Goal: Information Seeking & Learning: Check status

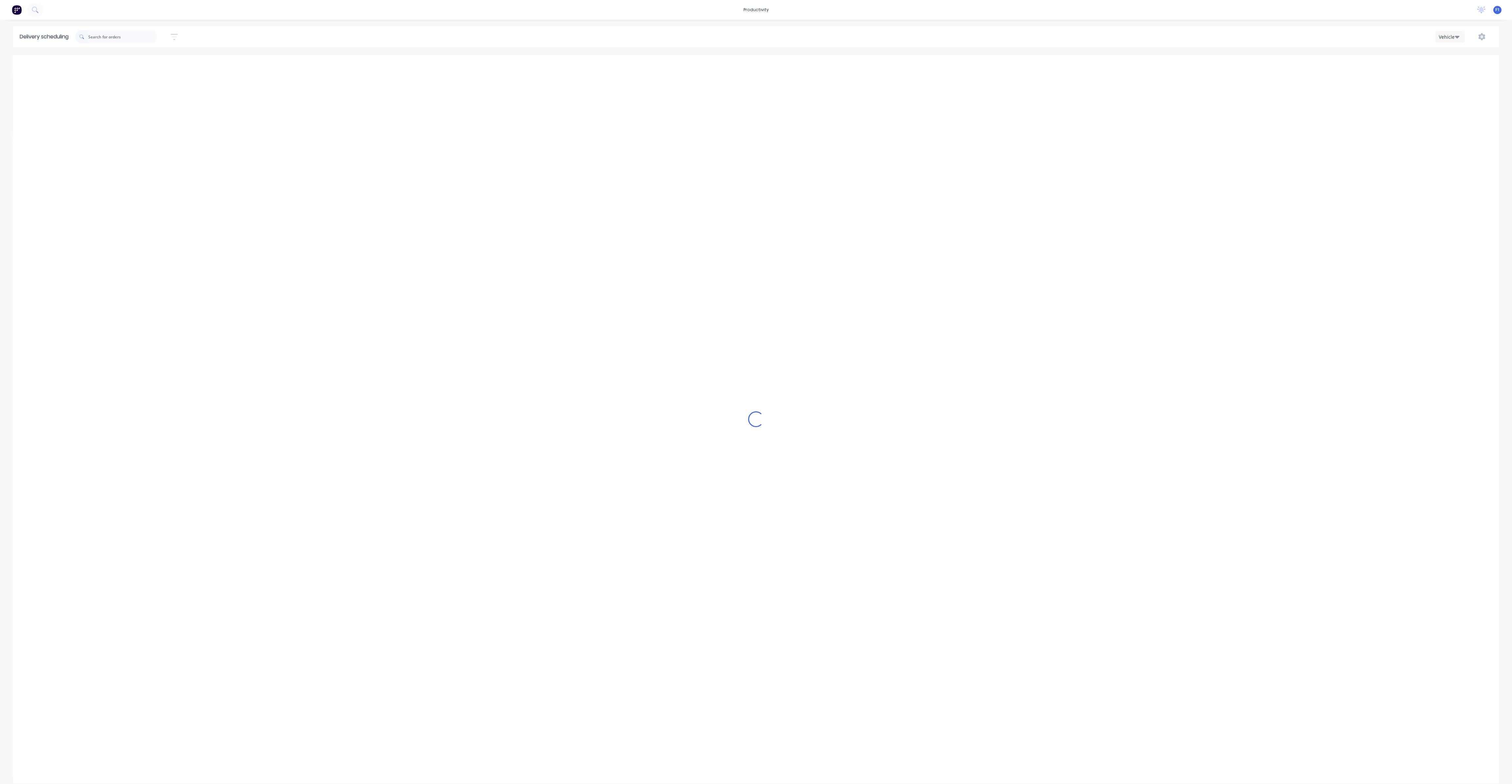
scroll to position [0, 1]
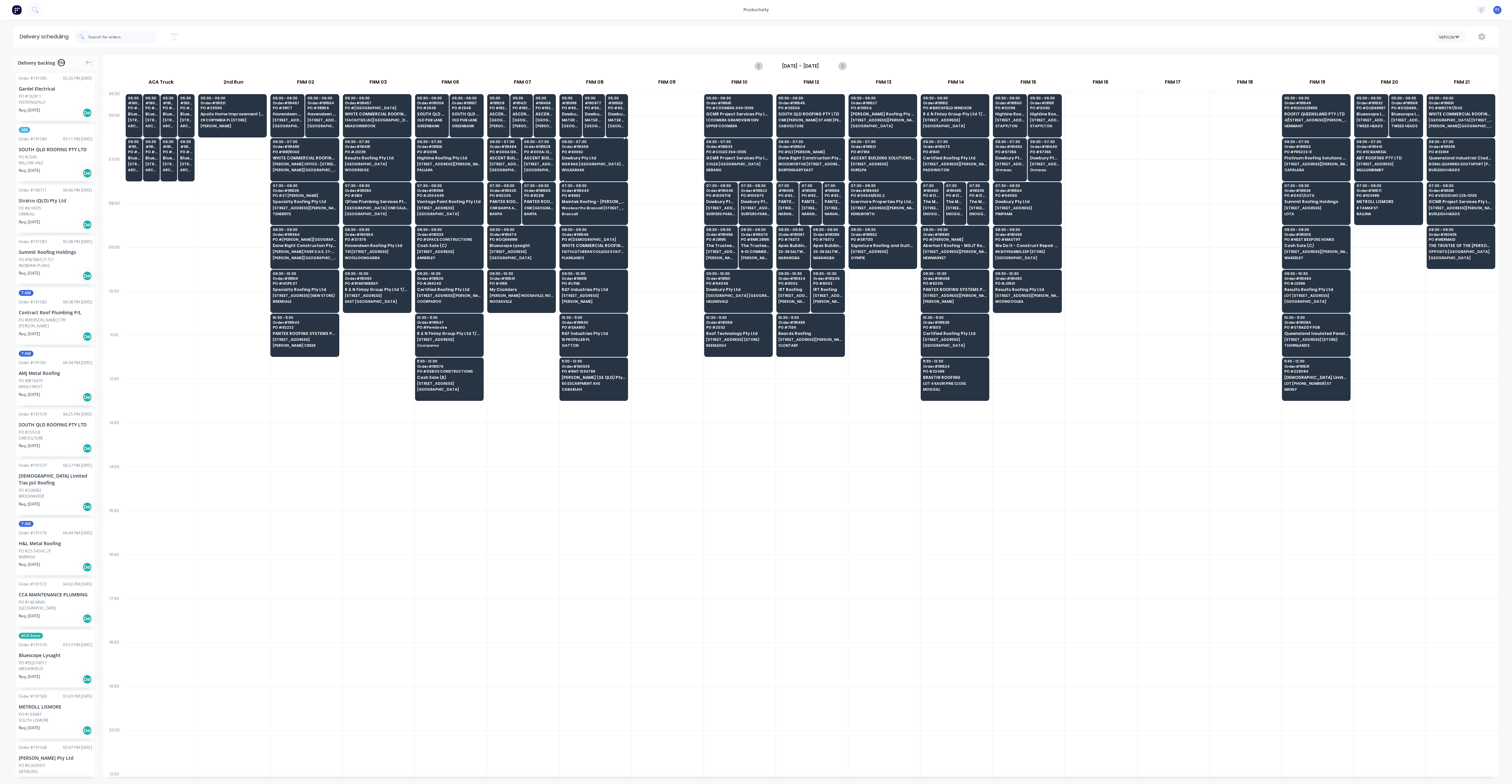
click at [587, 168] on span "WULKARAKA" at bounding box center [593, 170] width 63 height 4
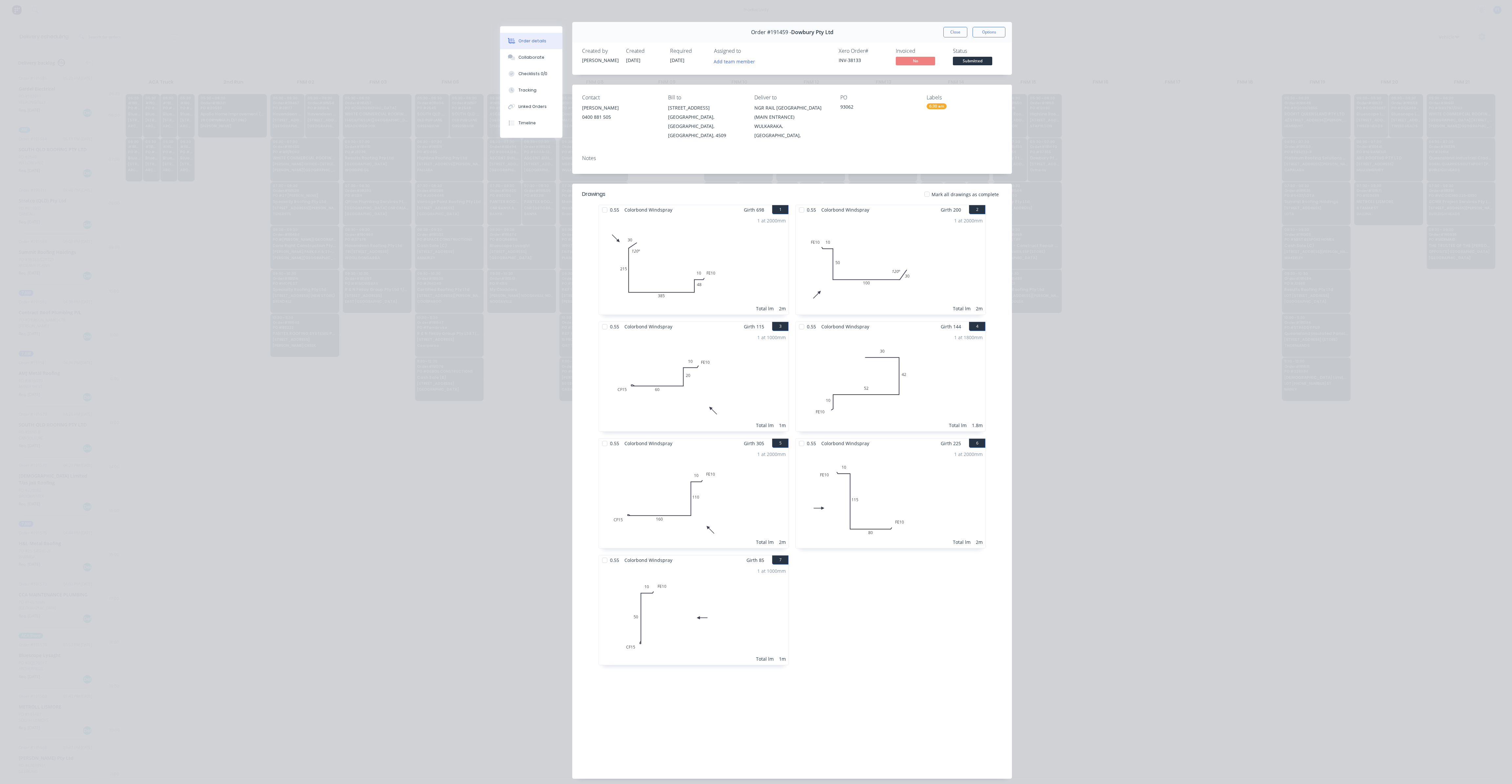
scroll to position [0, 0]
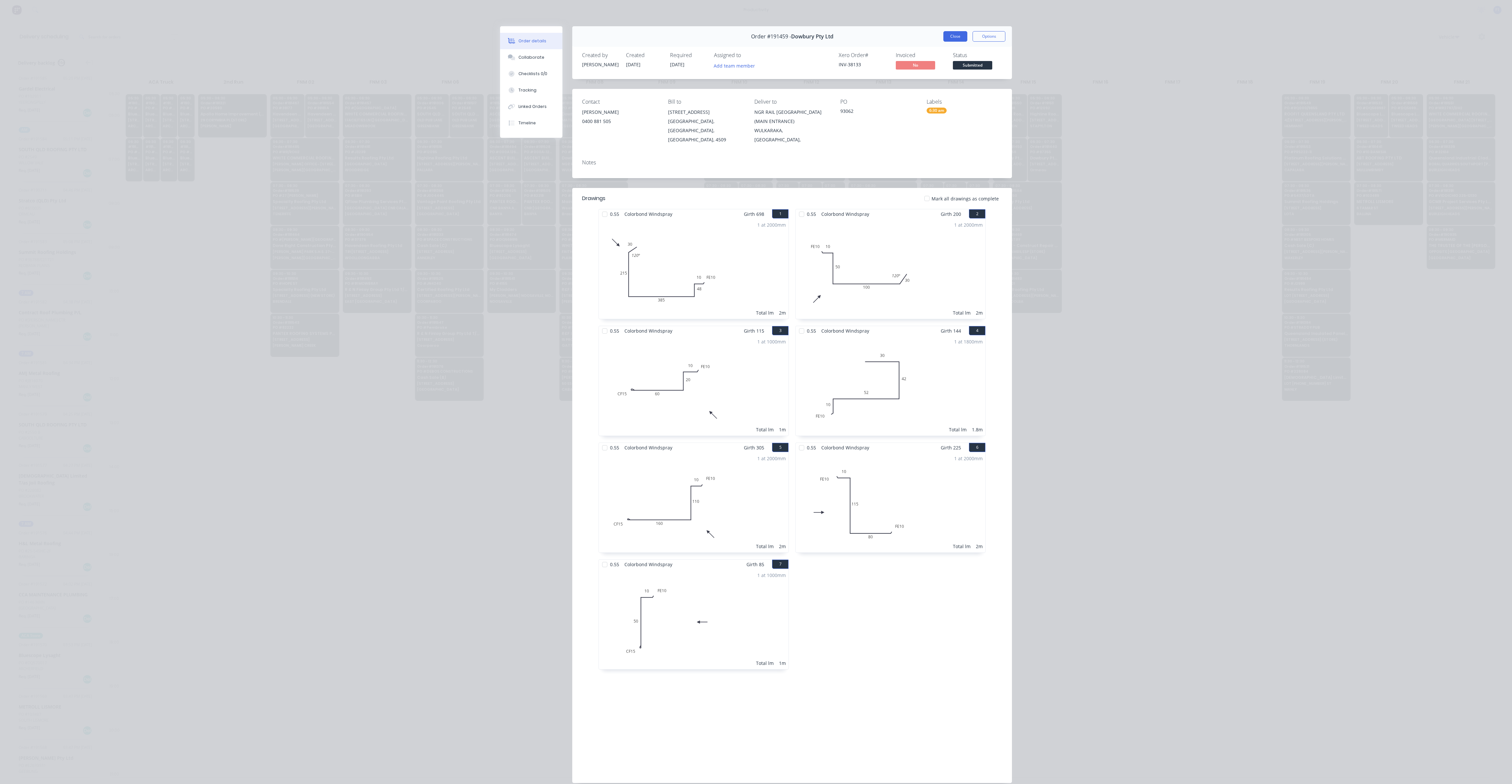
click at [952, 32] on button "Close" at bounding box center [955, 36] width 24 height 11
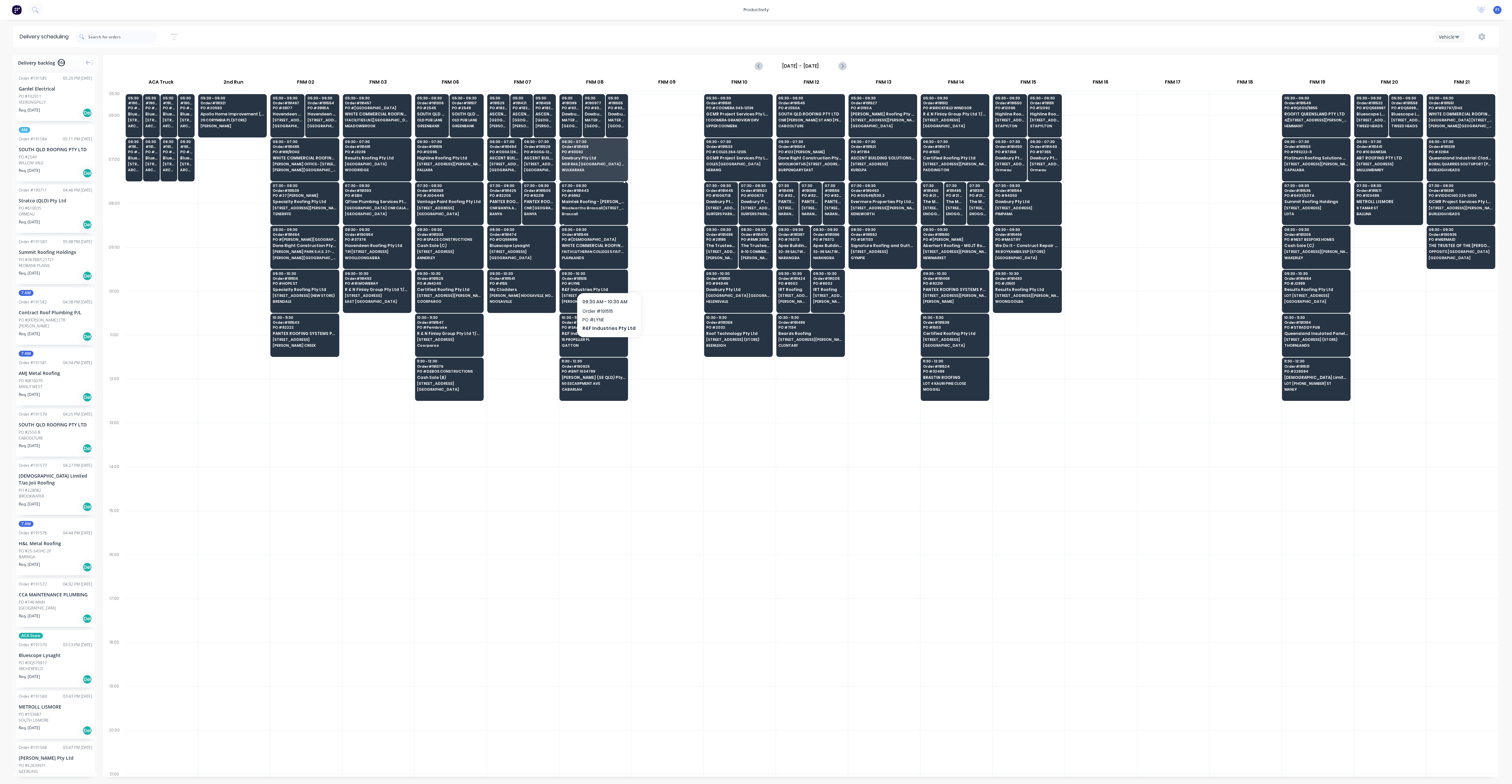
click at [604, 194] on span "PO # 6962" at bounding box center [593, 195] width 63 height 4
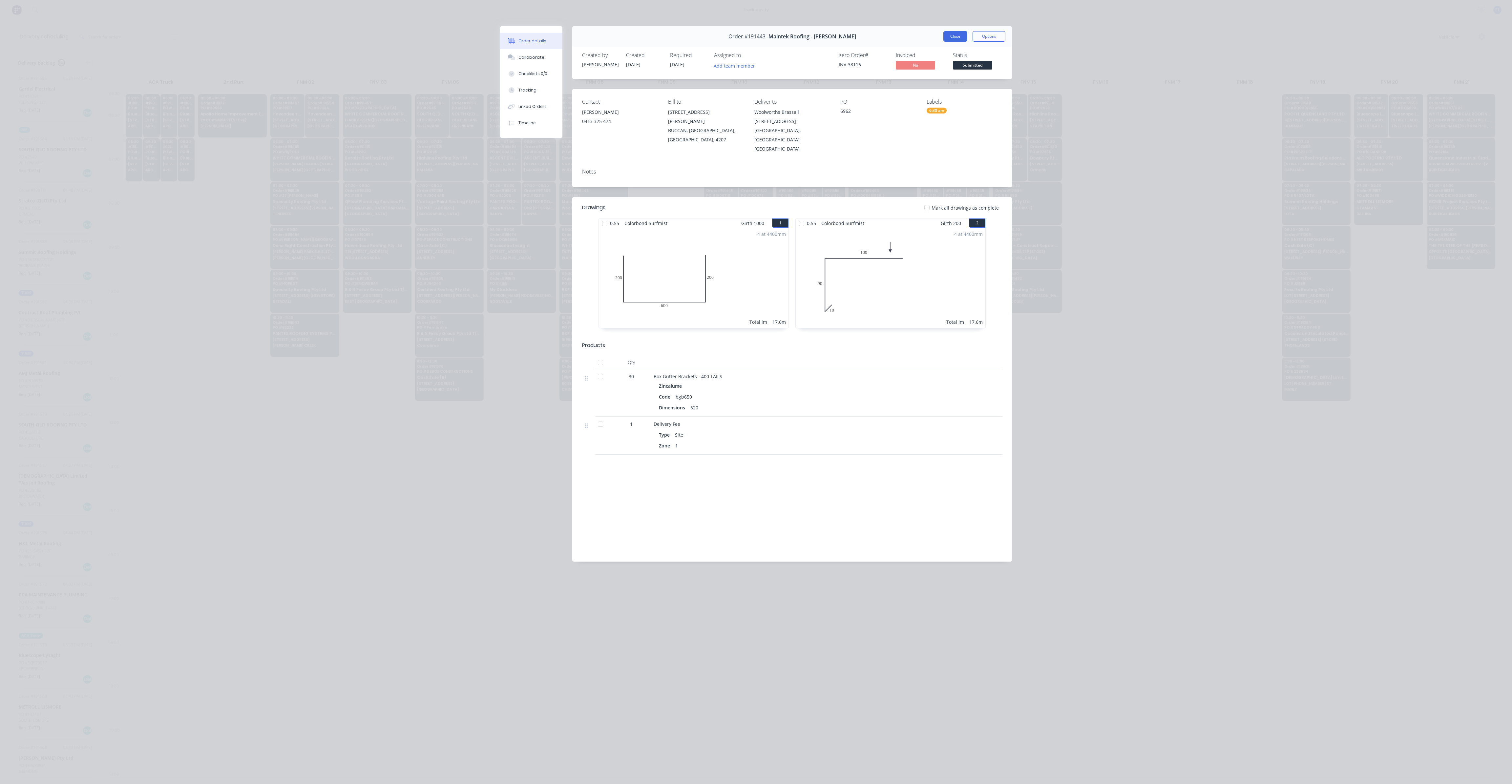
click at [950, 32] on button "Close" at bounding box center [955, 36] width 24 height 11
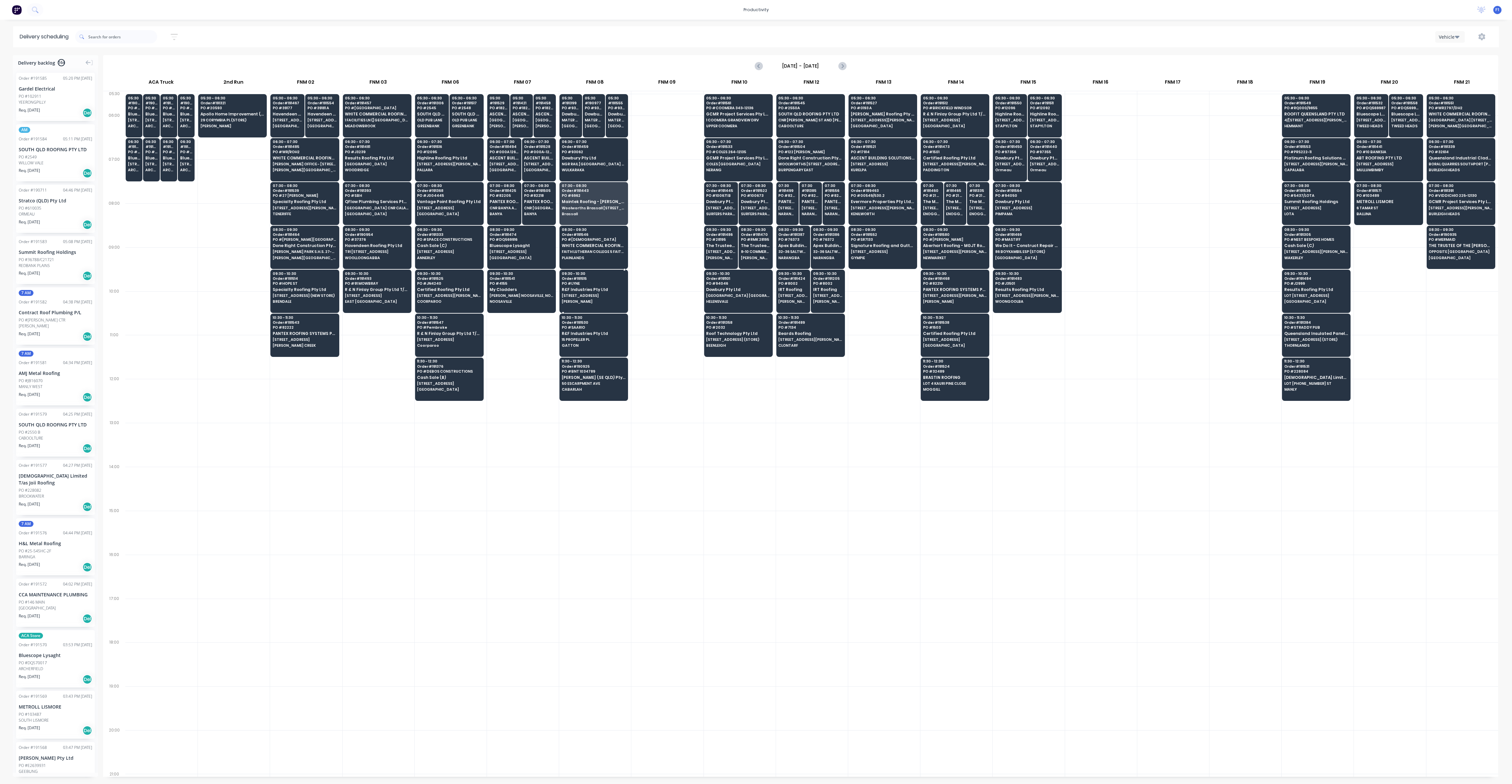
click at [569, 302] on span "[PERSON_NAME]" at bounding box center [593, 301] width 63 height 4
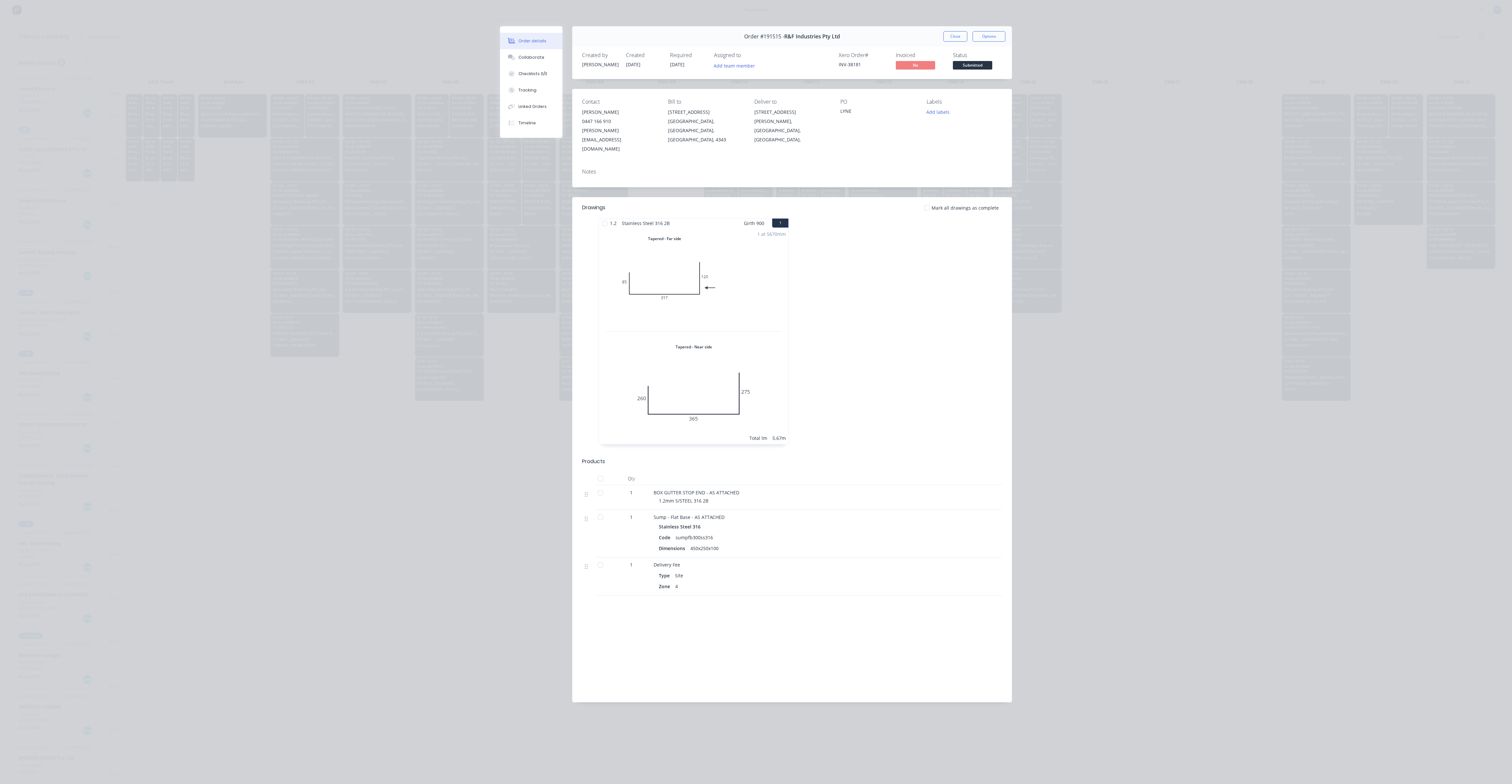
click at [961, 38] on button "Close" at bounding box center [955, 36] width 24 height 11
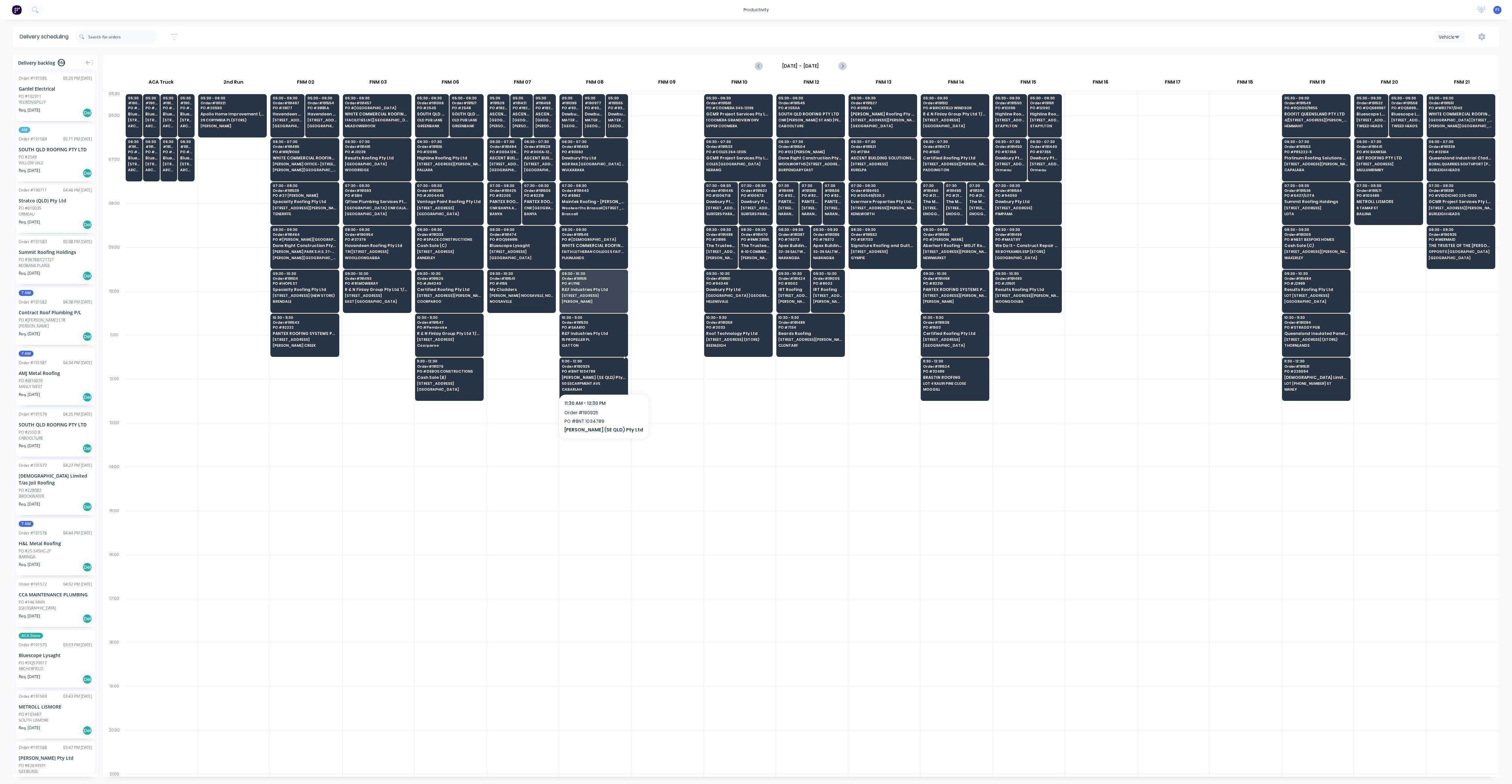
click at [590, 381] on span "50 ESCARPMENT AVE" at bounding box center [593, 383] width 63 height 4
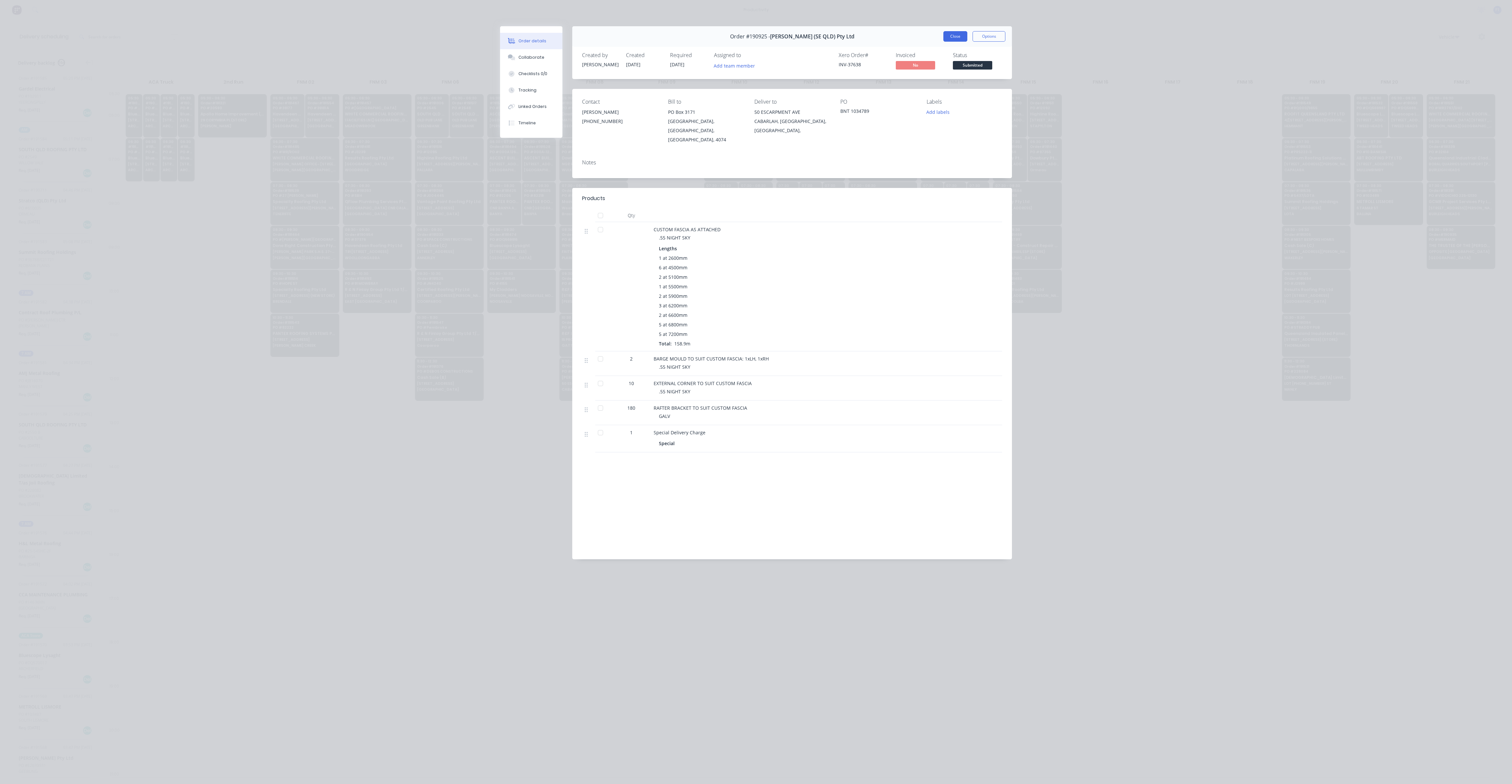
click at [946, 38] on button "Close" at bounding box center [955, 36] width 24 height 11
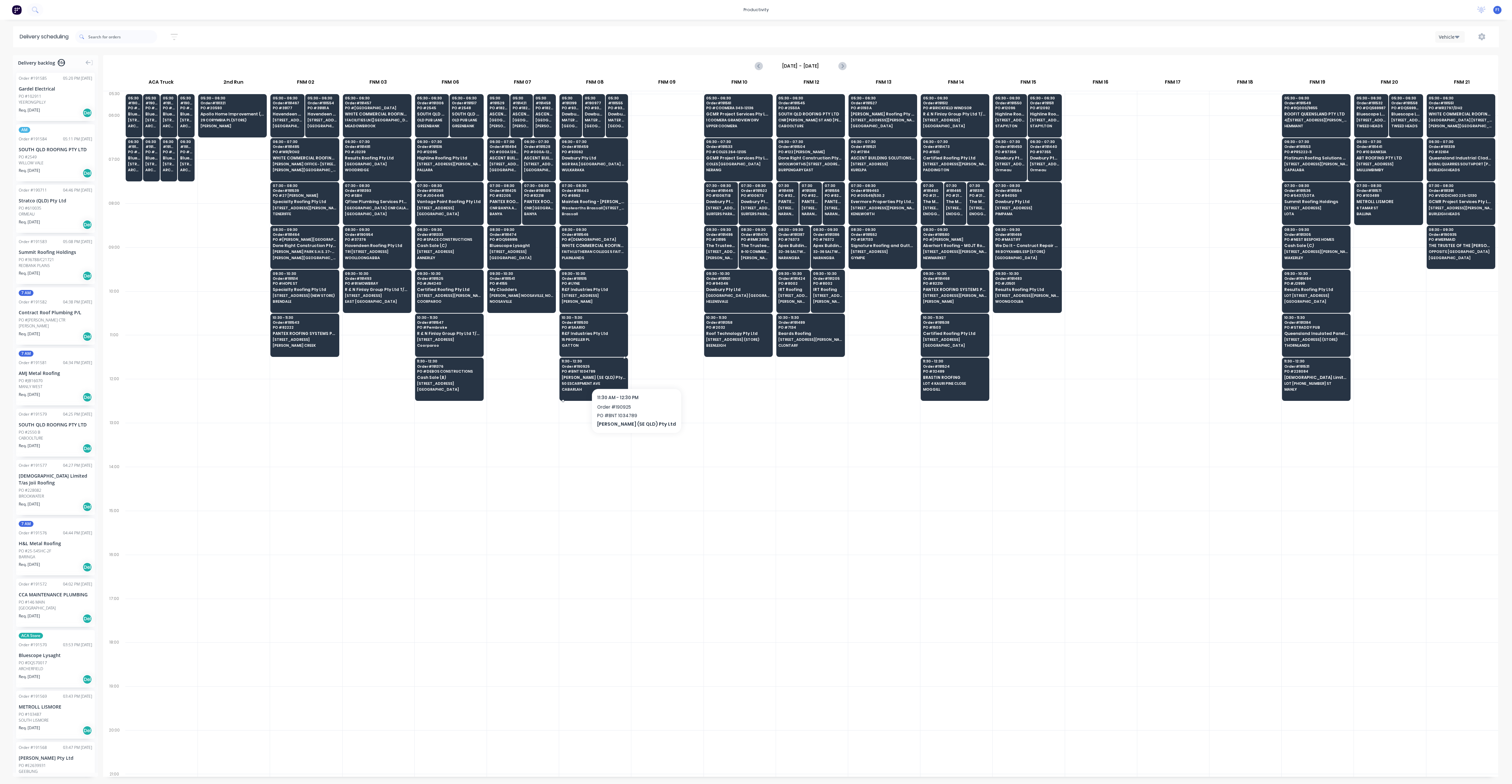
click at [626, 371] on div "11:30 - 12:30 Order # 190925 PO # BNT 1034789 [PERSON_NAME] (SE QLD) Pty Ltd 50…" at bounding box center [594, 376] width 68 height 37
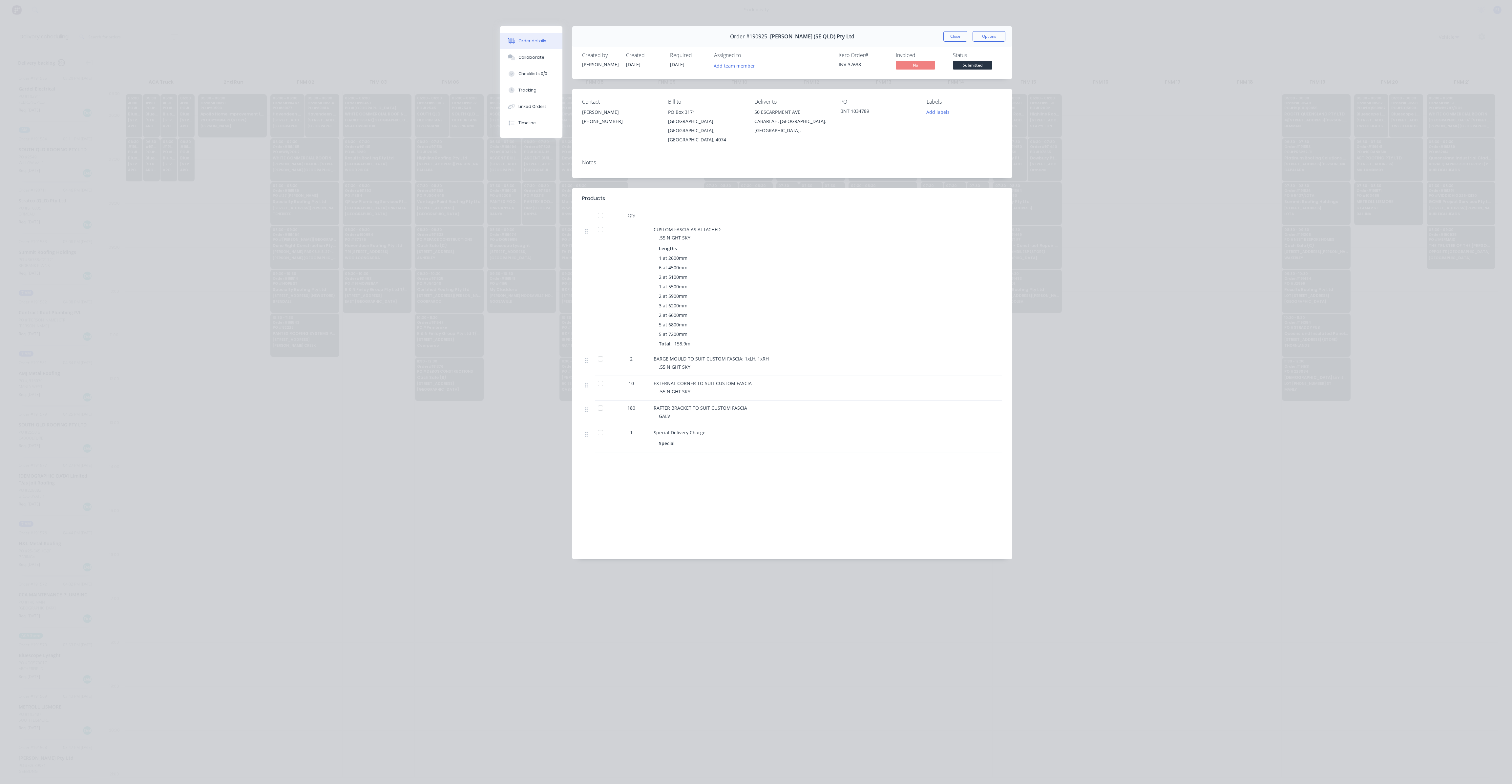
click at [953, 30] on div "Order #190925 - [PERSON_NAME] (SE QLD) Pty Ltd Close Options" at bounding box center [792, 36] width 440 height 21
click at [953, 31] on button "Close" at bounding box center [955, 36] width 24 height 11
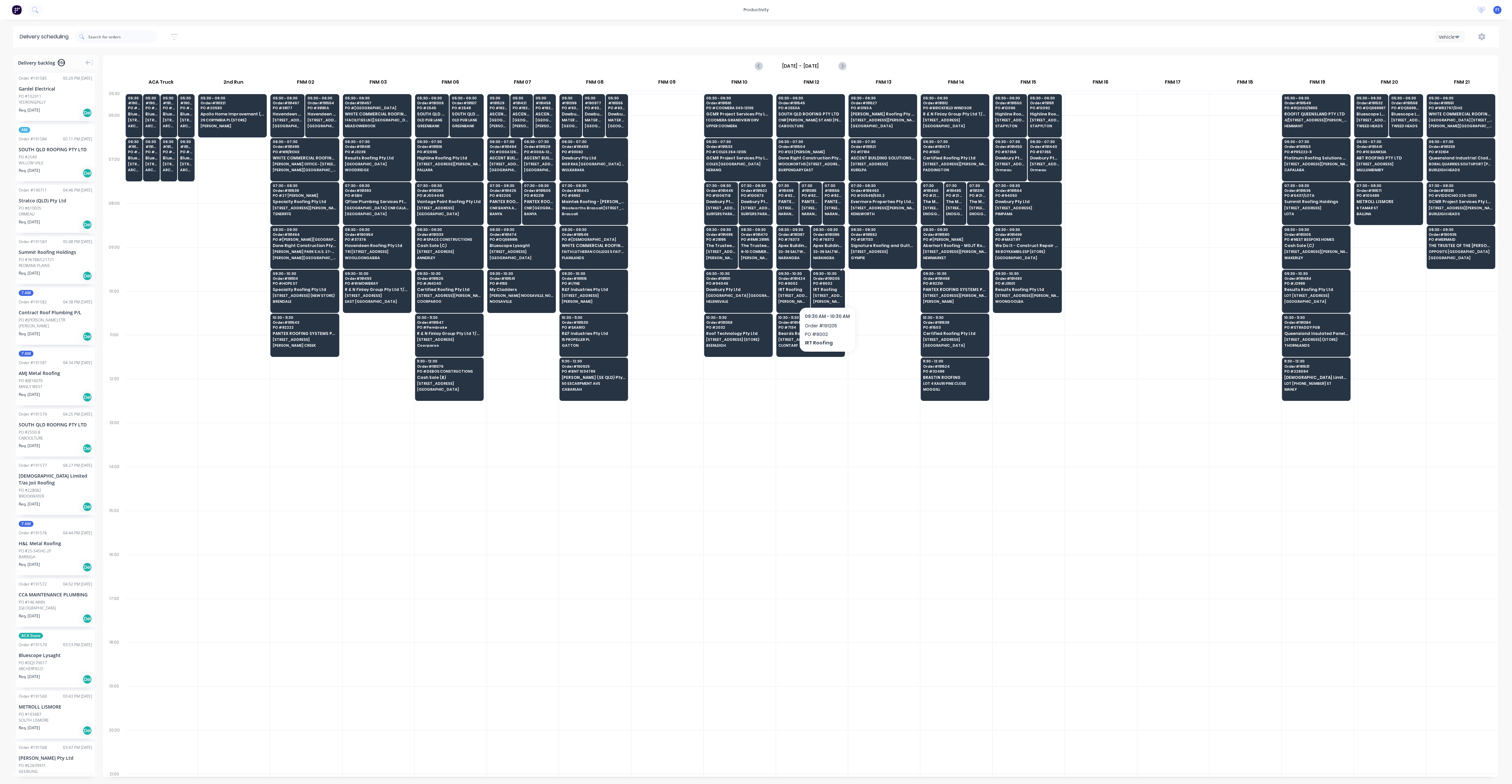
click at [827, 299] on span "[PERSON_NAME]" at bounding box center [828, 301] width 29 height 4
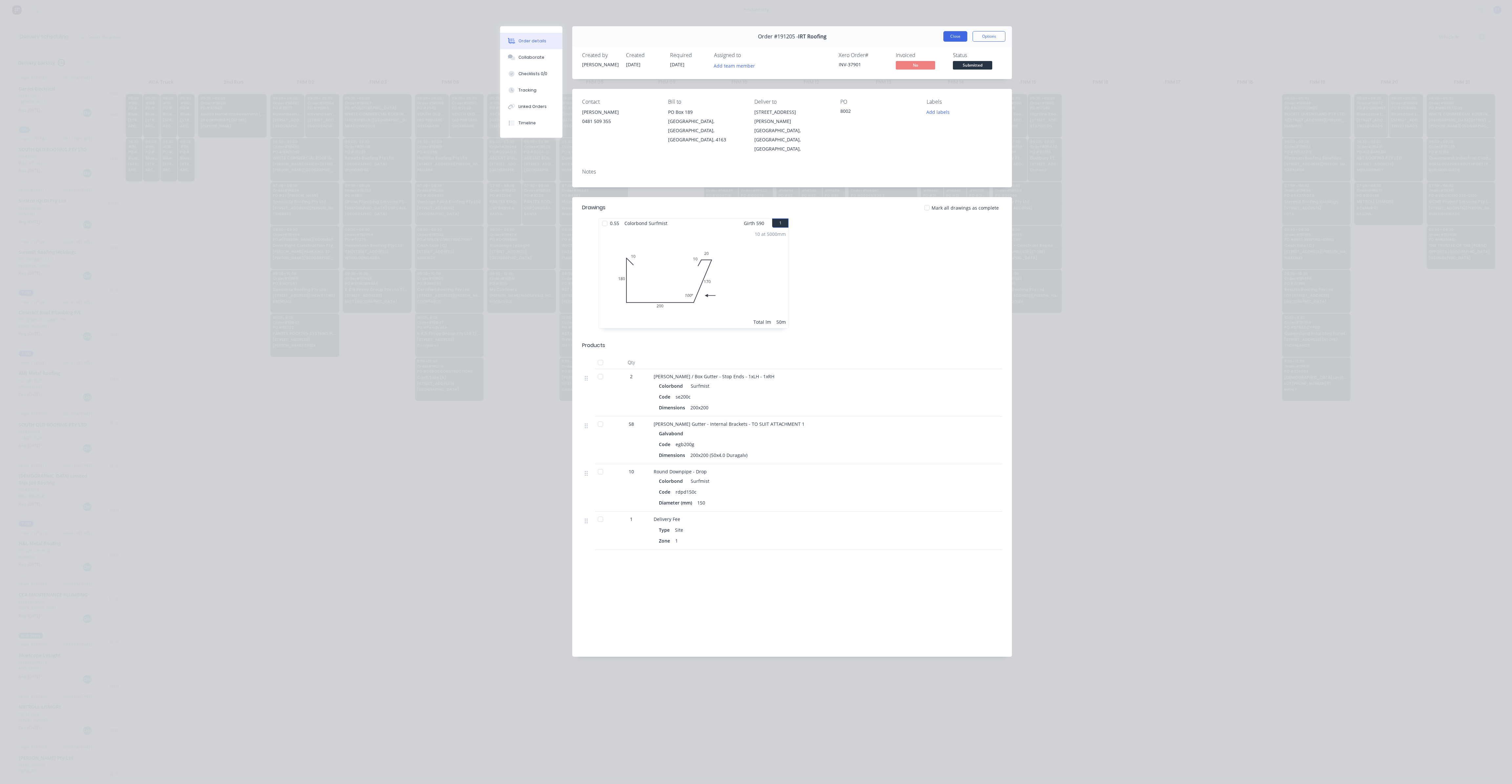
click at [957, 40] on button "Close" at bounding box center [955, 36] width 24 height 11
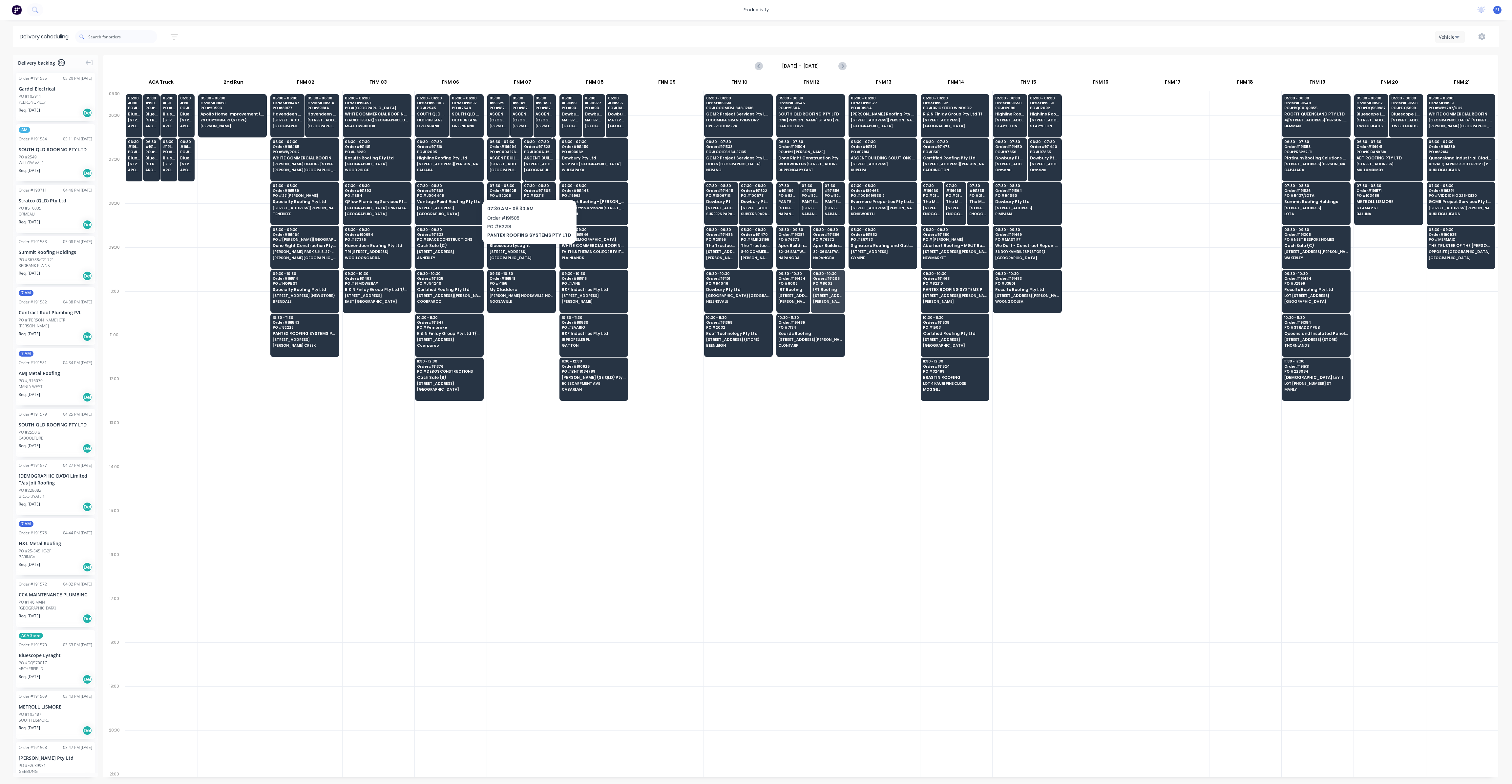
click at [535, 163] on span "[STREET_ADDRESS] (STORE)" at bounding box center [539, 164] width 29 height 4
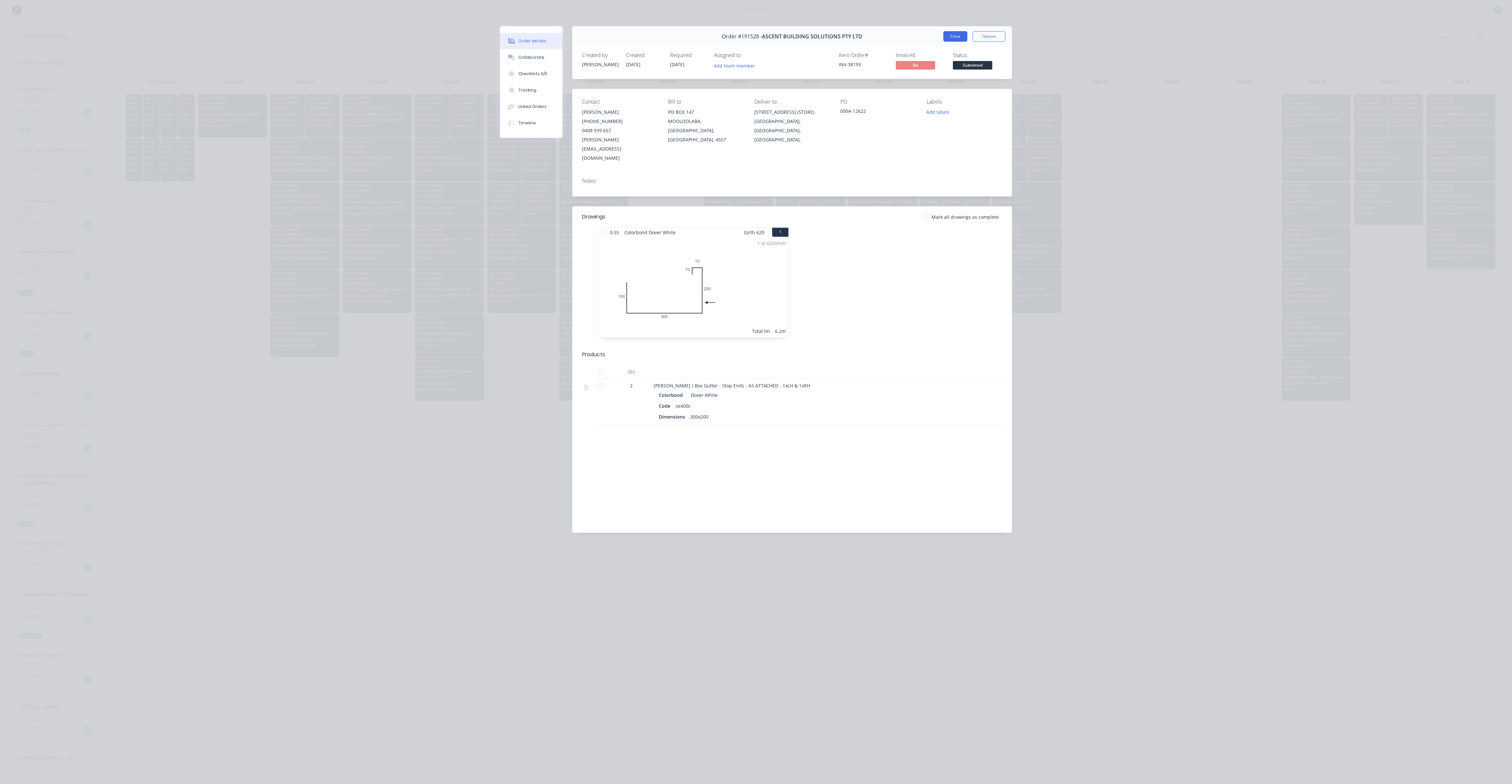
click at [946, 39] on button "Close" at bounding box center [955, 36] width 24 height 11
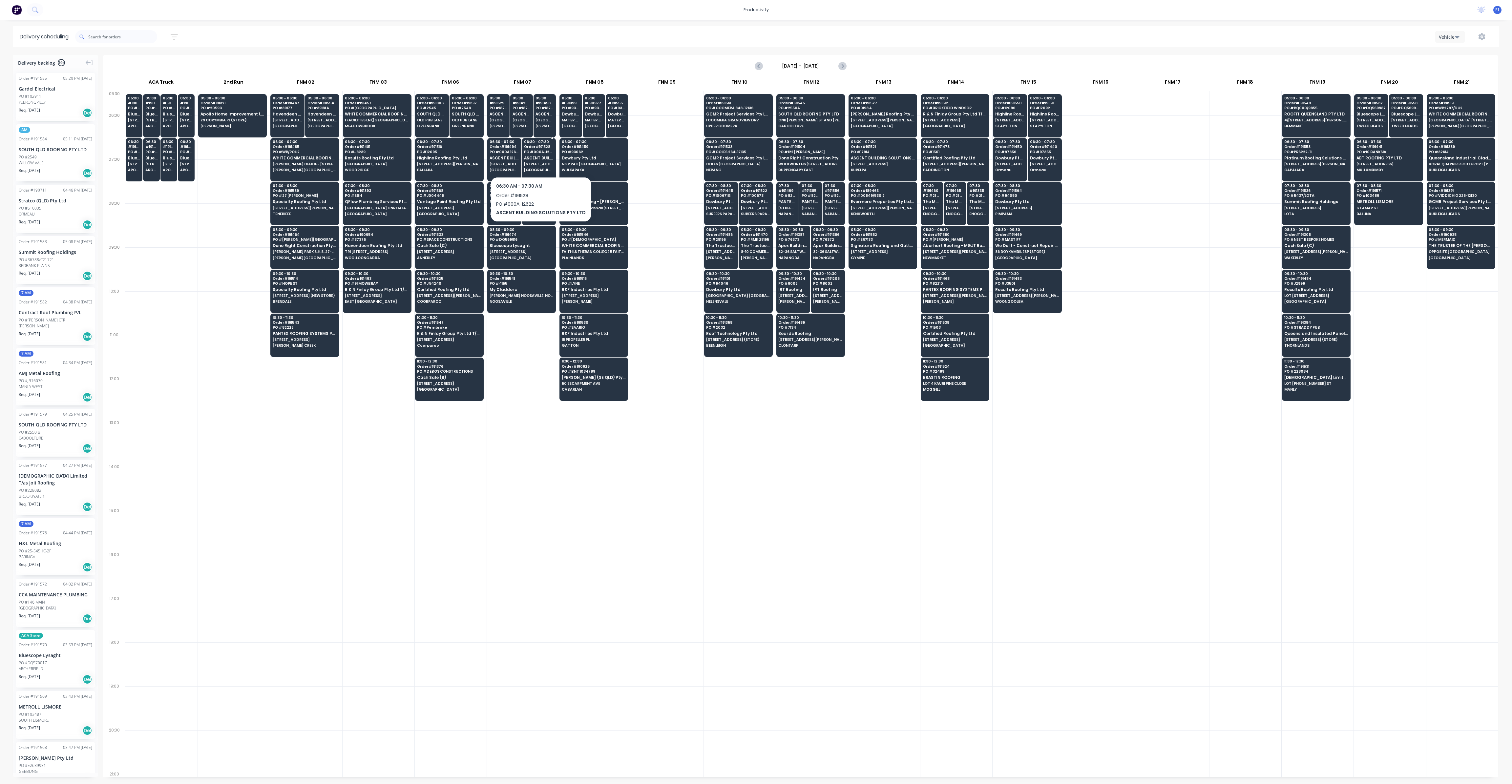
click at [528, 156] on span "ASCENT BUILDING SOLUTIONS PTY LTD" at bounding box center [539, 158] width 29 height 4
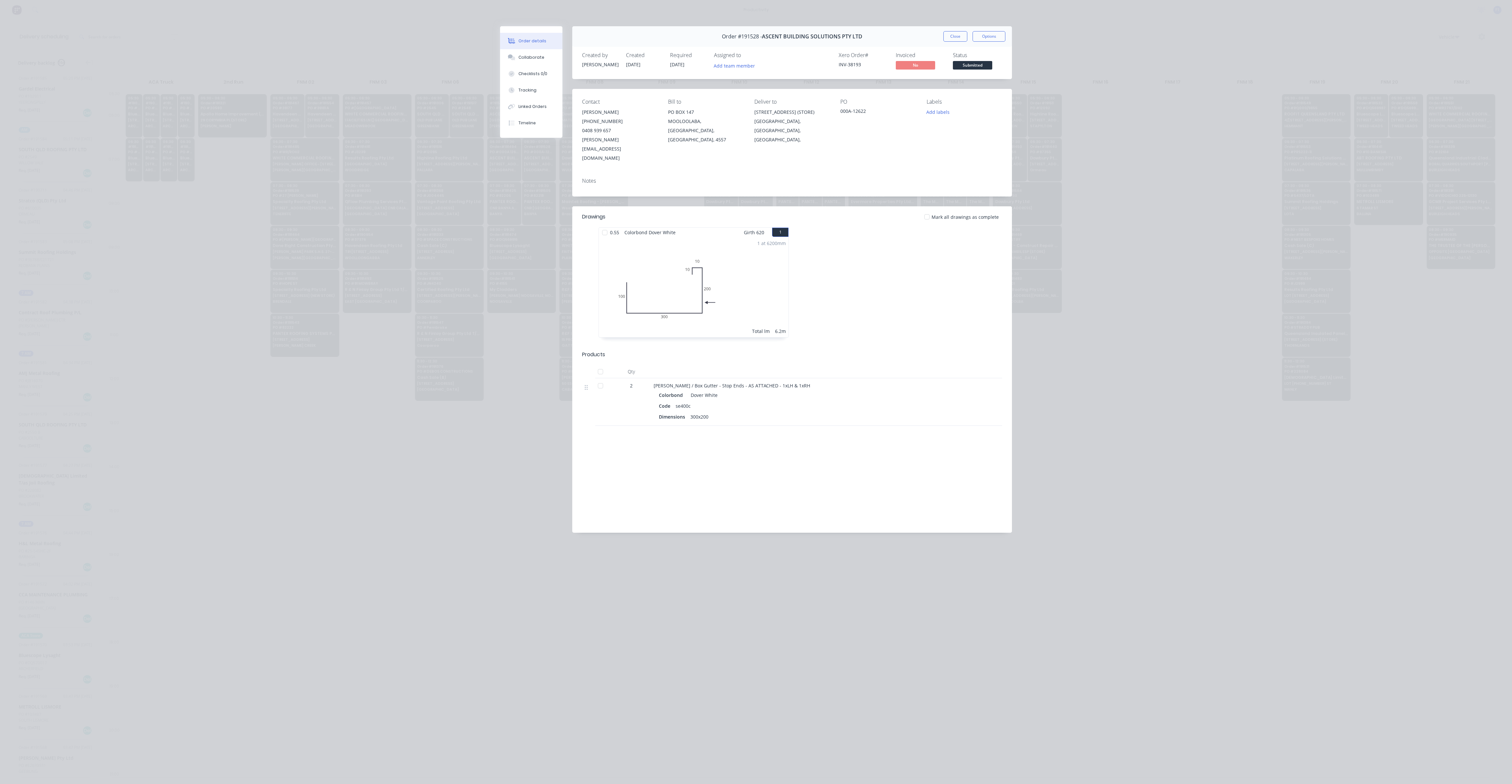
click at [961, 30] on div "Order #191528 - ASCENT BUILDING SOLUTIONS PTY LTD Close Options" at bounding box center [792, 36] width 440 height 21
click at [961, 32] on button "Close" at bounding box center [955, 36] width 24 height 11
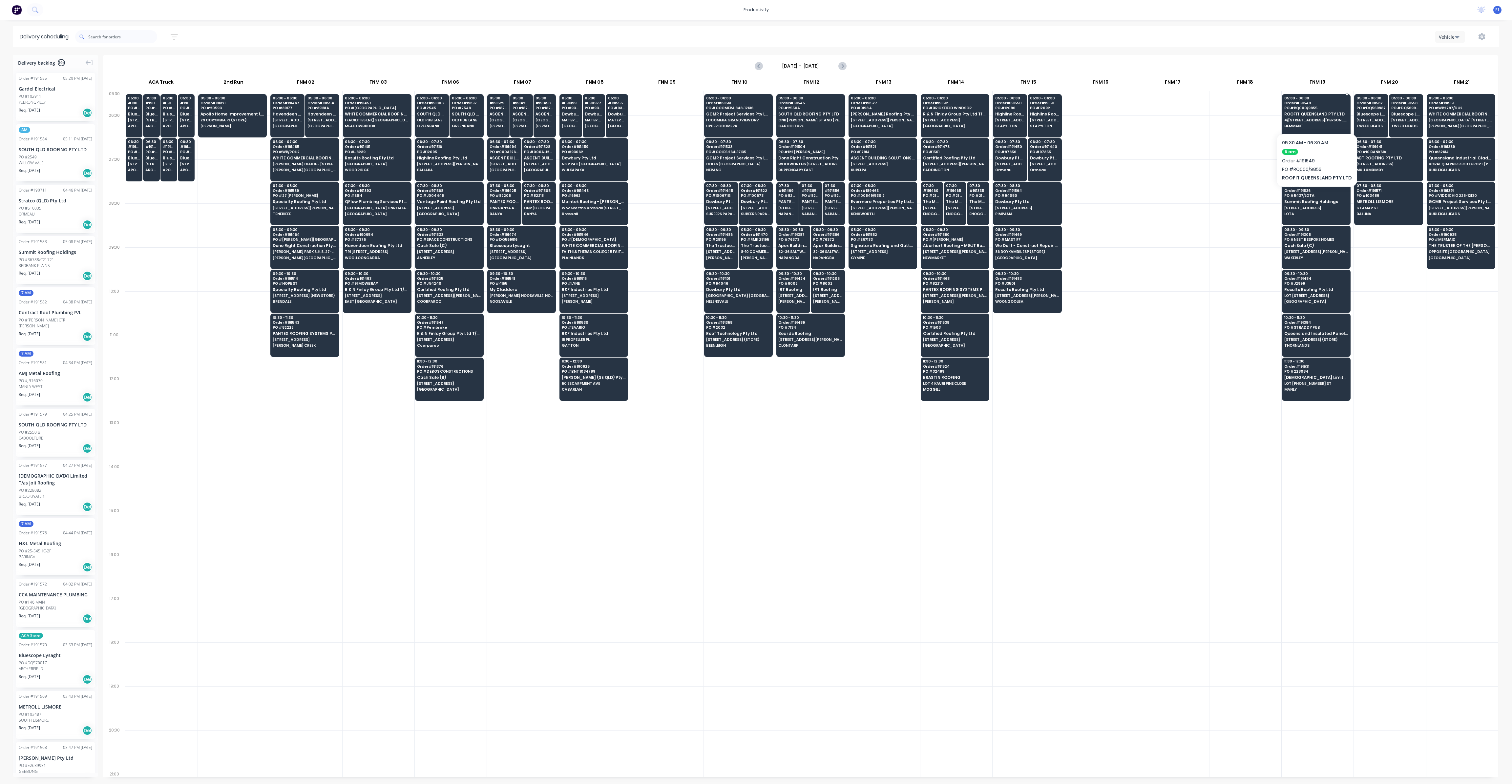
click at [1308, 118] on div "05:30 - 06:30 Order # 191549 PO # RQ000/9855 ROOFIT QUEENSLAND PTY LTD 4/[STREE…" at bounding box center [1317, 112] width 68 height 37
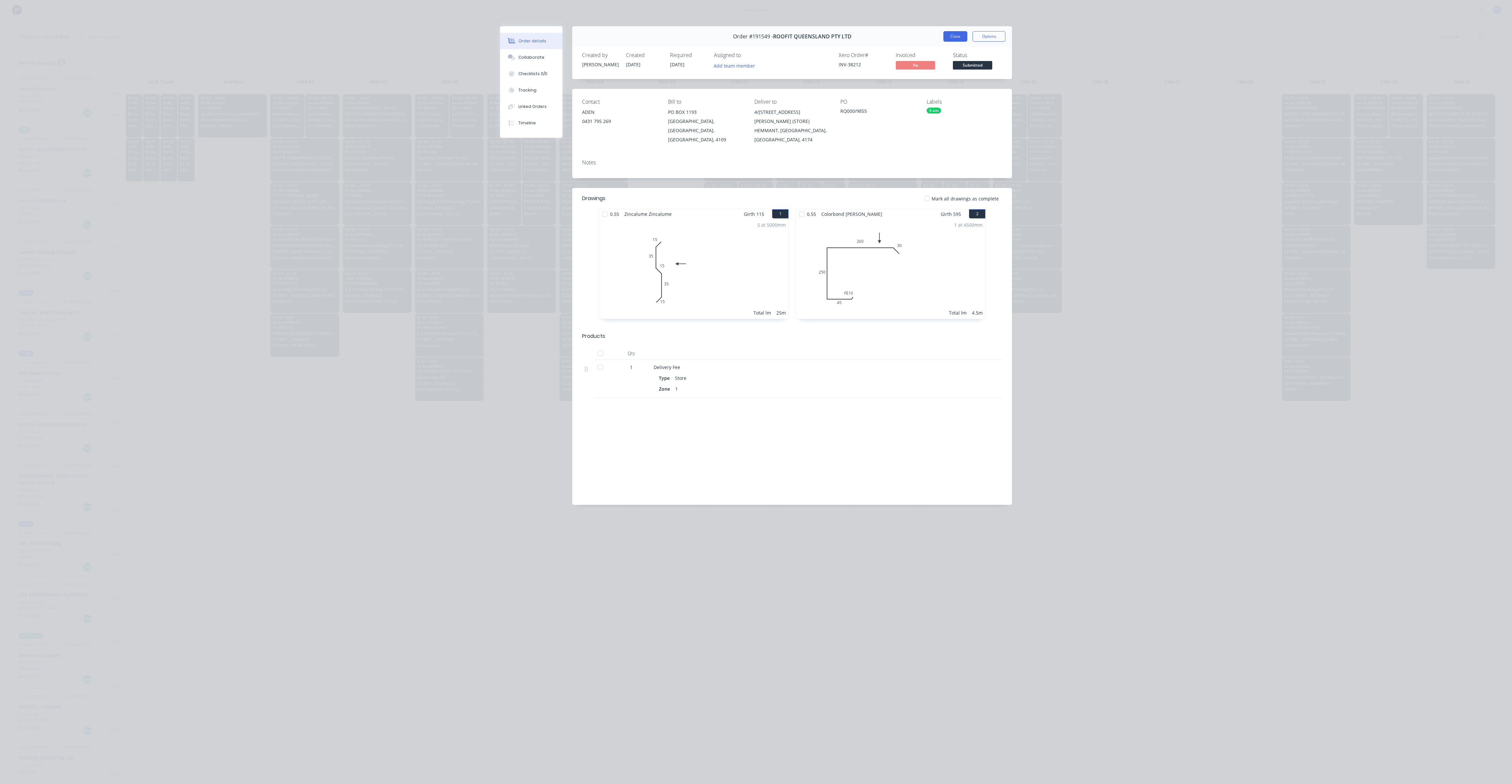
click at [954, 38] on button "Close" at bounding box center [955, 36] width 24 height 11
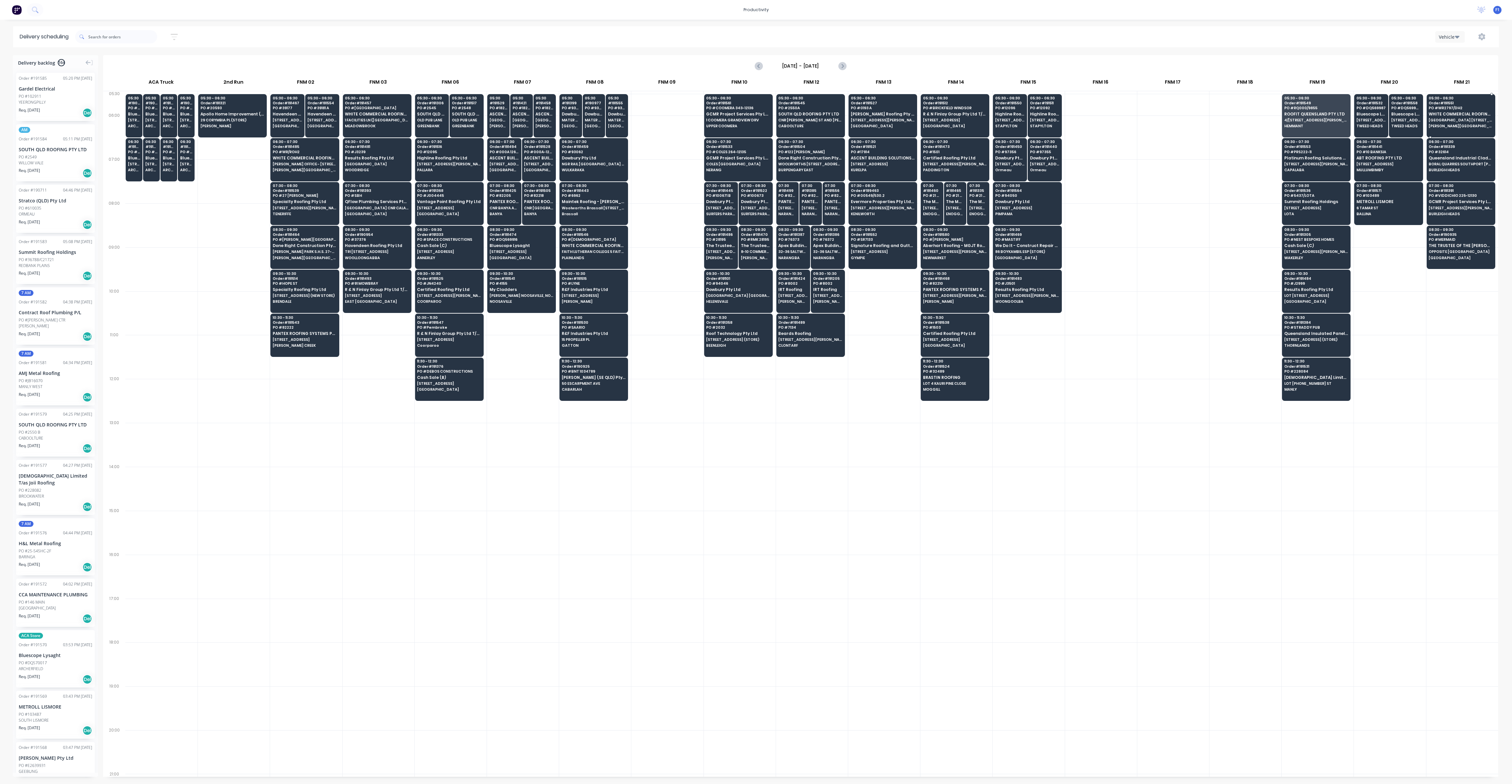
click at [1452, 110] on div "05:30 - 06:30 Order # 191551 PO # WR2797/DH2 WHITE COMMERCIAL ROOFING PTY LTD […" at bounding box center [1461, 112] width 68 height 37
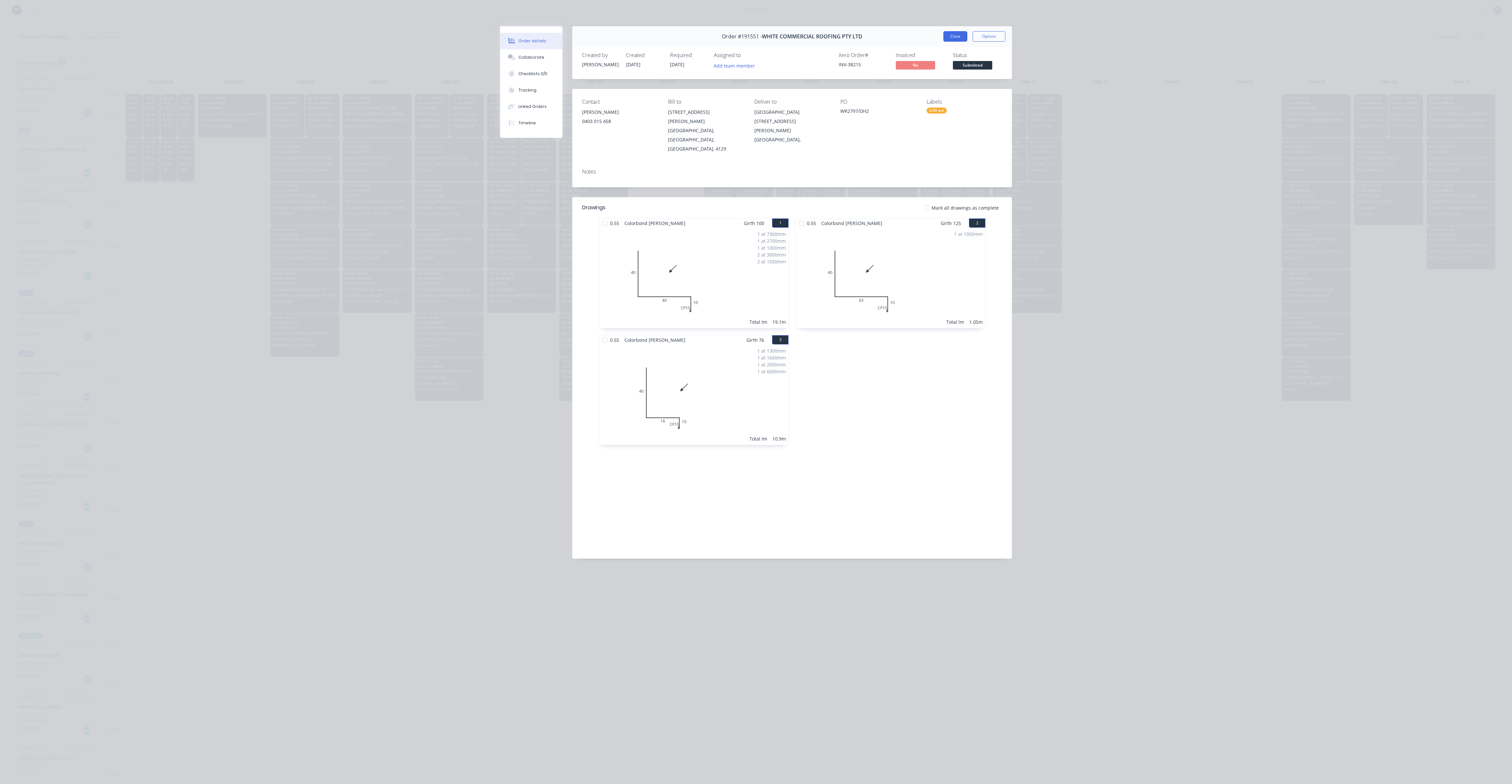
click at [956, 32] on button "Close" at bounding box center [955, 36] width 24 height 11
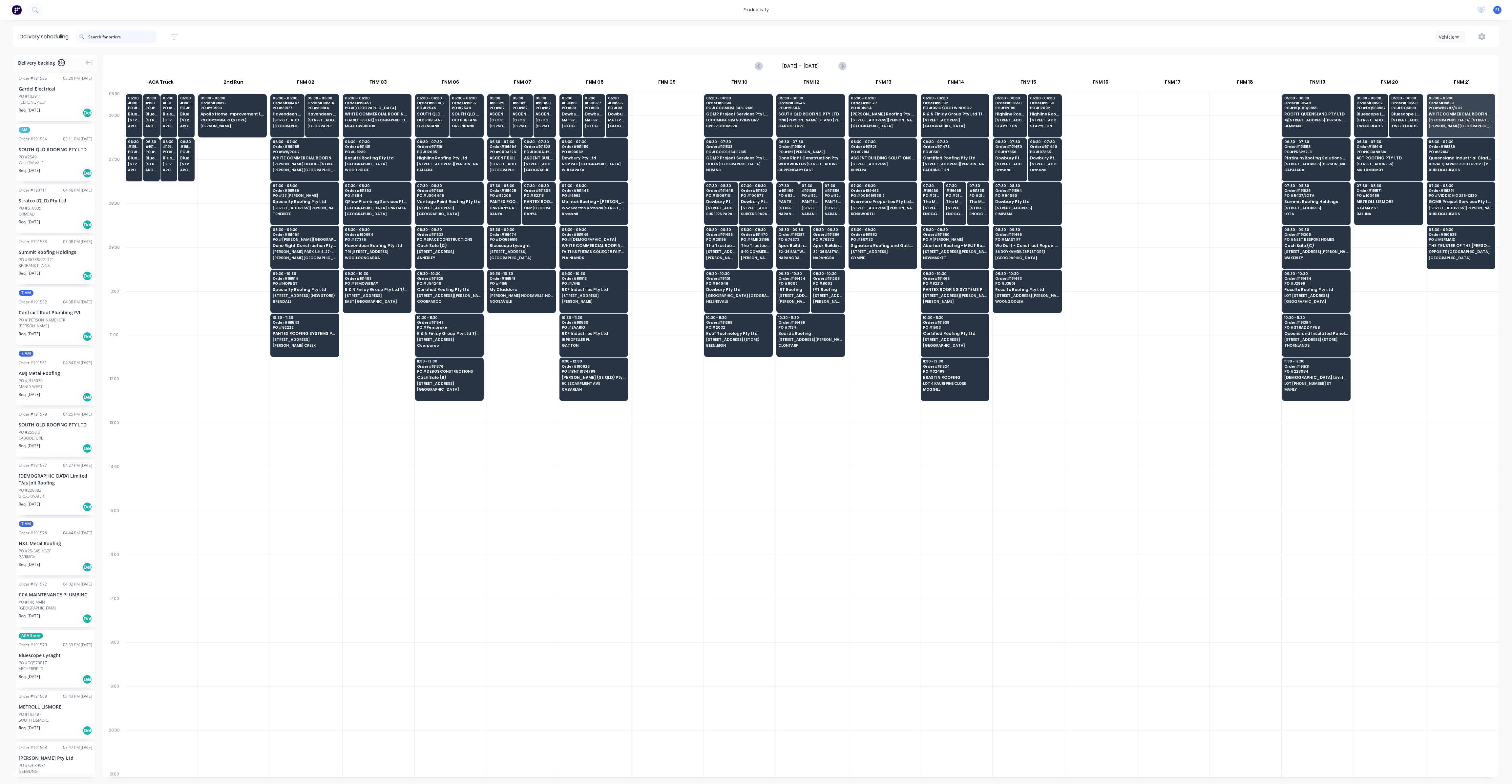
click at [137, 35] on input "text" at bounding box center [122, 36] width 69 height 13
type input "rock"
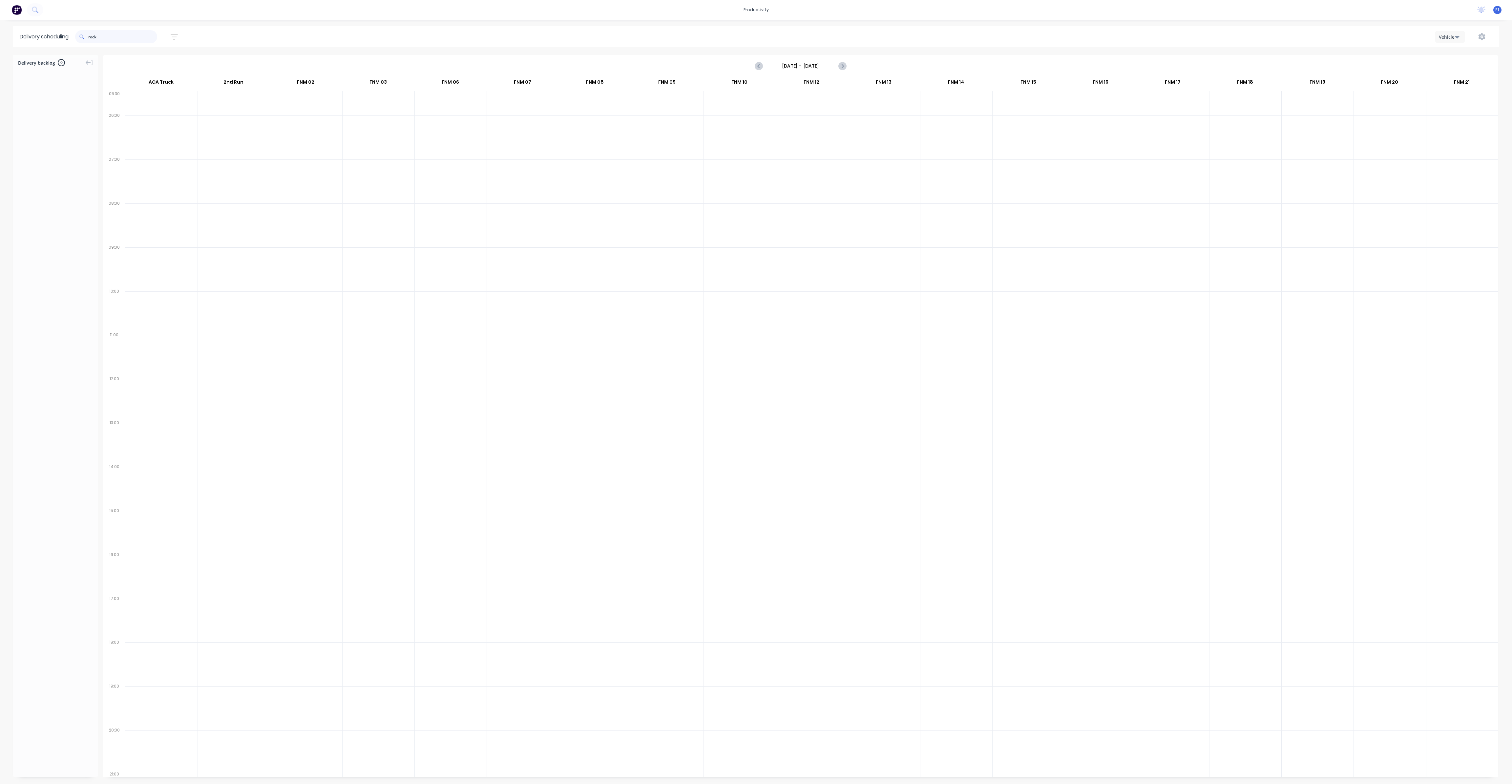
drag, startPoint x: 107, startPoint y: 40, endPoint x: 70, endPoint y: 38, distance: 37.1
click at [71, 38] on header "Delivery scheduling rock Sort by Most recent Created date Required date Order n…" at bounding box center [755, 37] width 1486 height 21
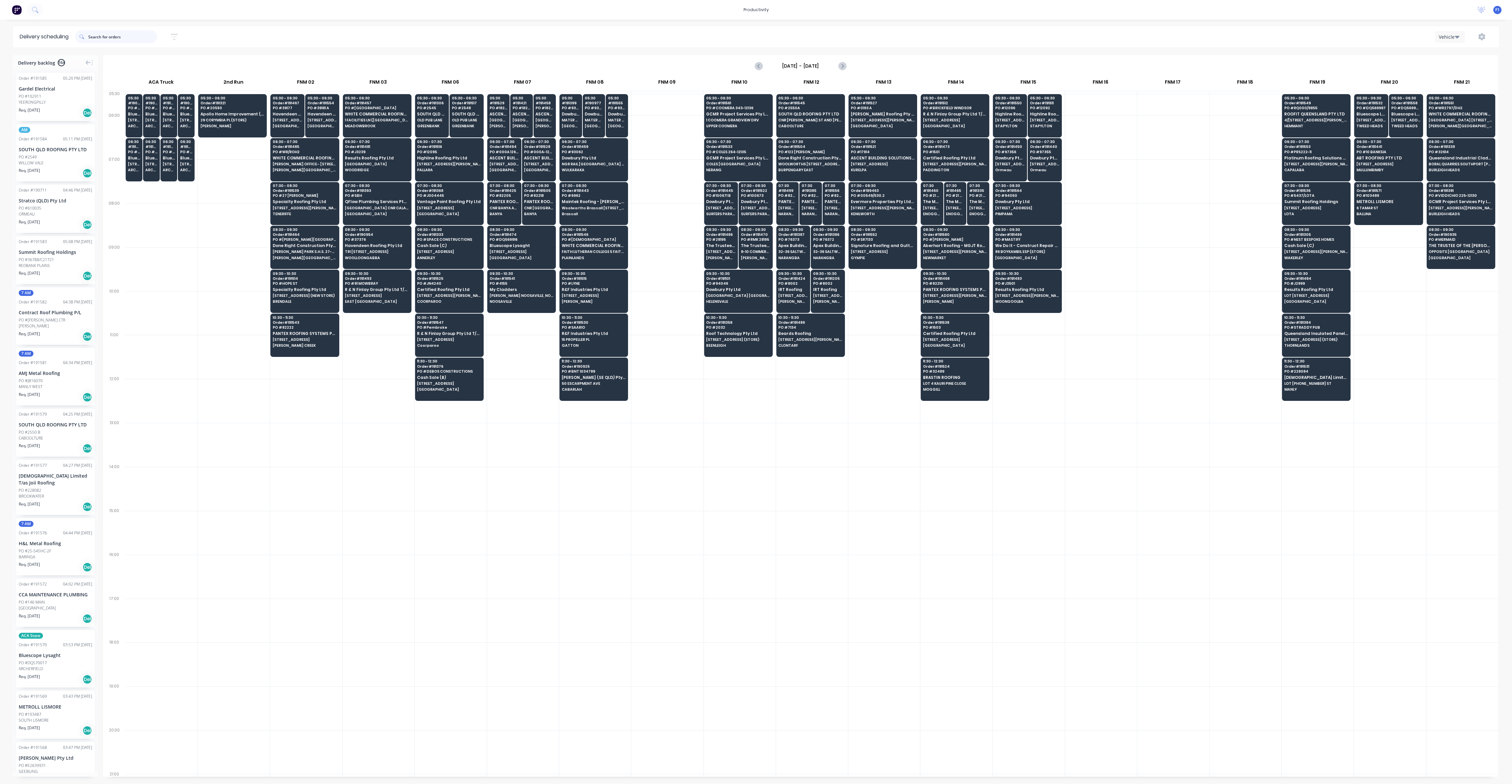
click at [109, 42] on input "text" at bounding box center [122, 36] width 69 height 13
click at [607, 288] on span "R&F Industries Pty Ltd" at bounding box center [593, 289] width 63 height 4
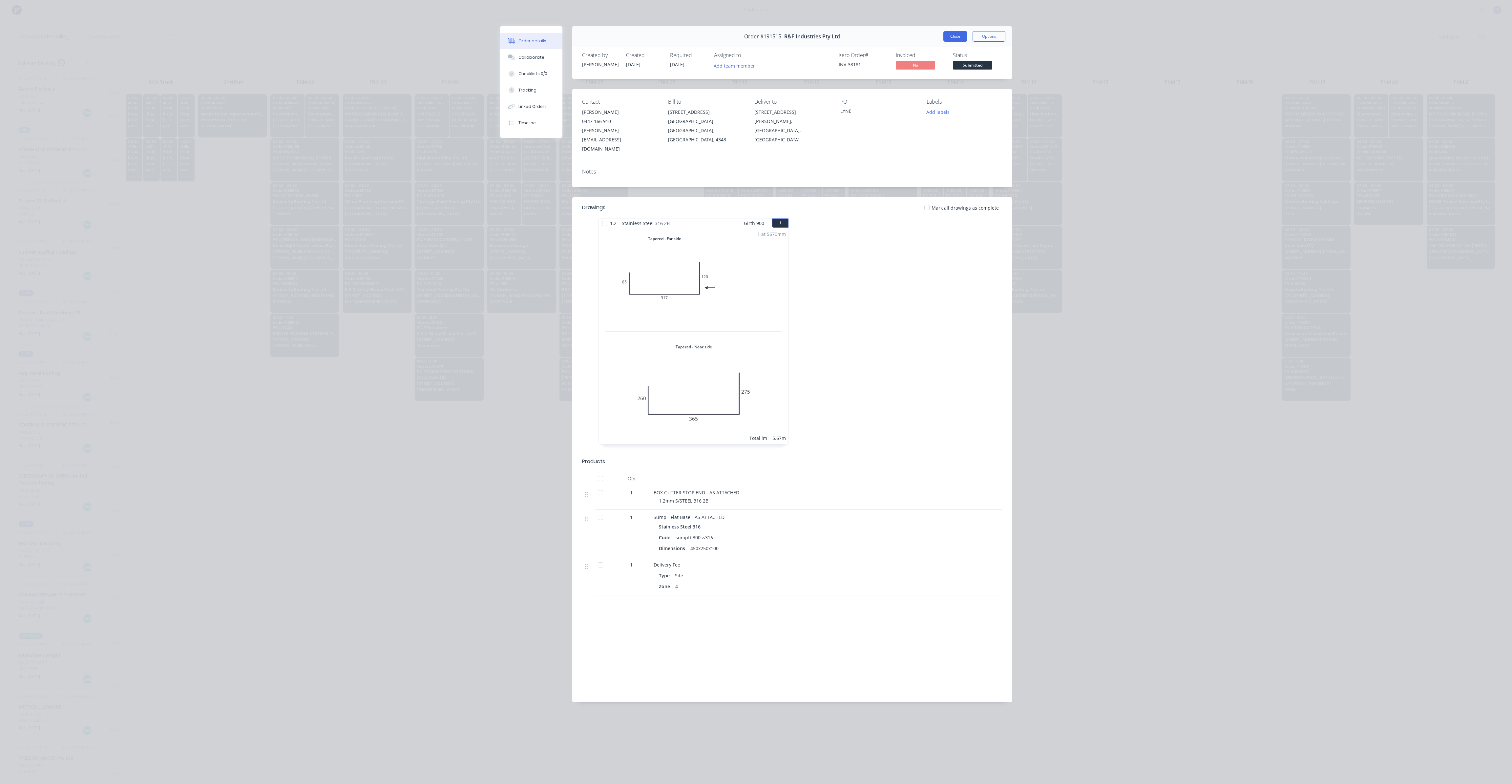
click at [953, 36] on button "Close" at bounding box center [955, 36] width 24 height 11
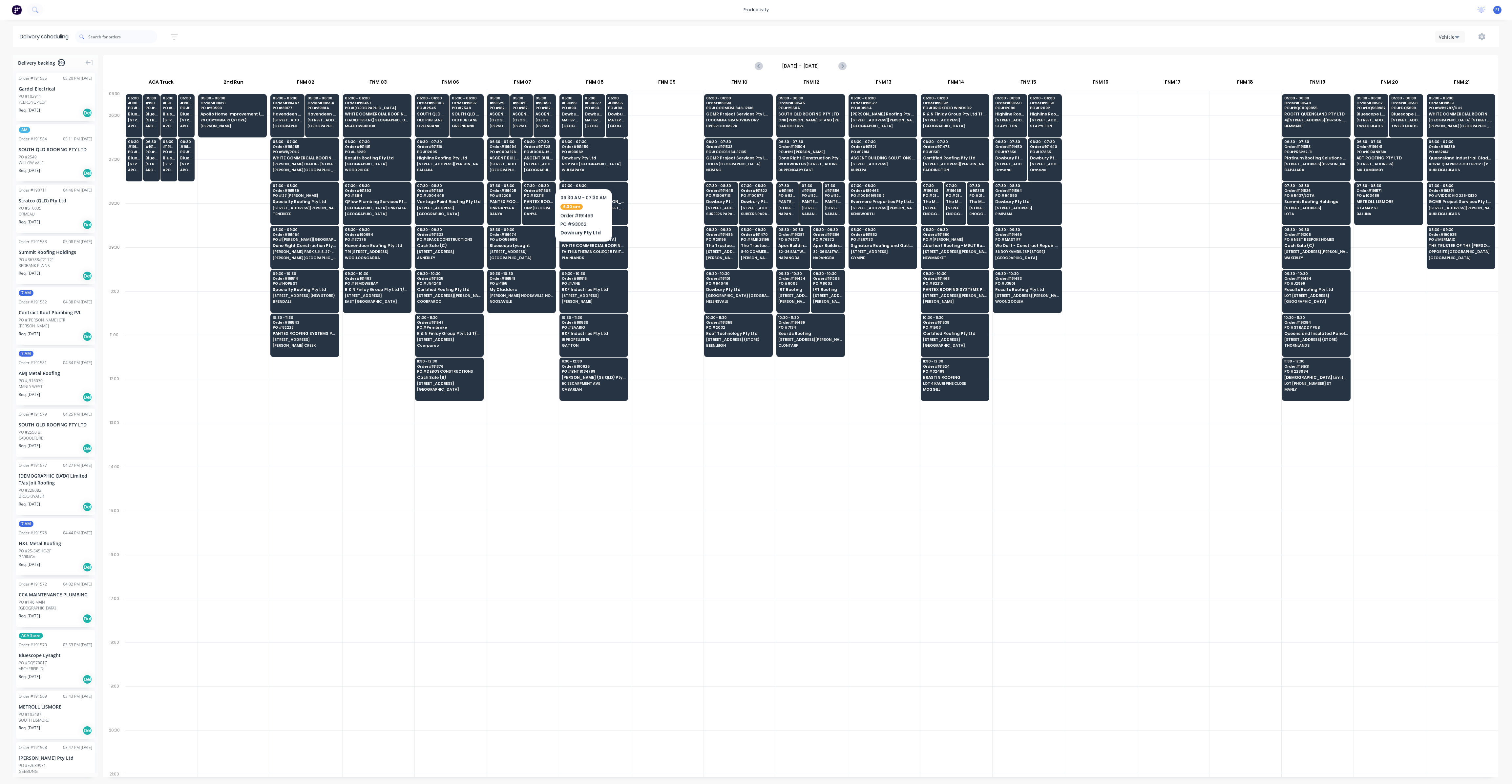
click at [583, 168] on span "WULKARAKA" at bounding box center [593, 170] width 63 height 4
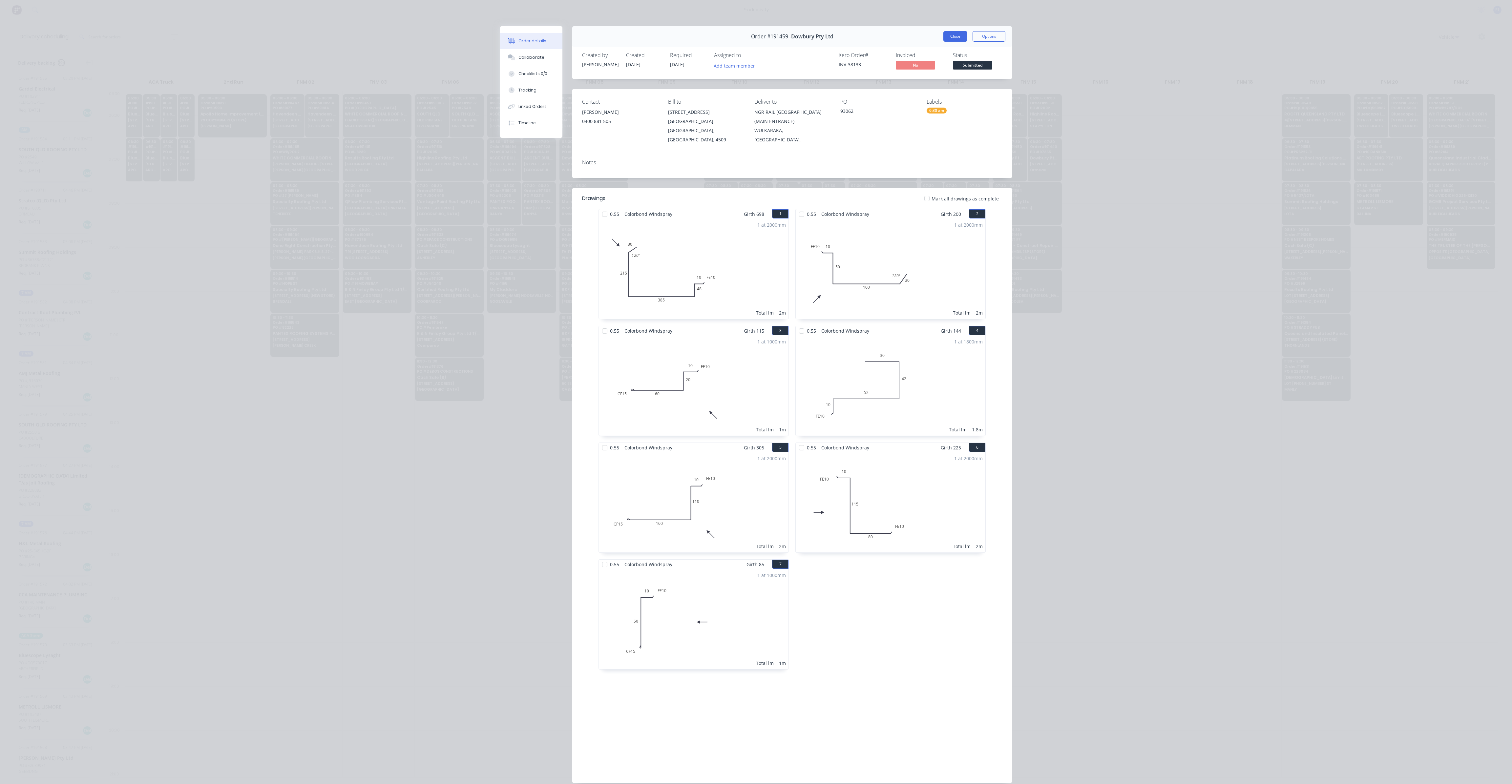
click at [951, 38] on button "Close" at bounding box center [955, 36] width 24 height 11
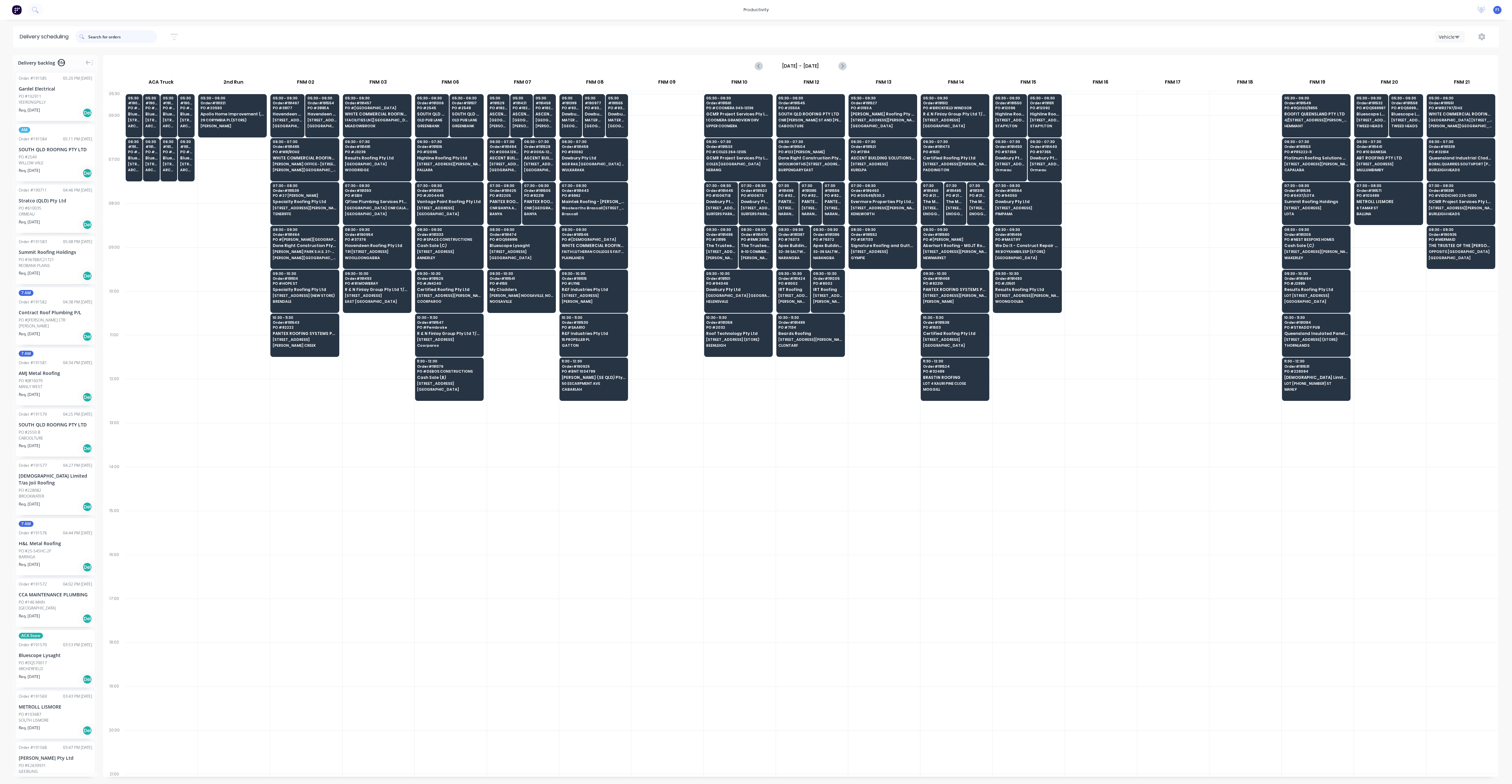
click at [131, 41] on input "text" at bounding box center [122, 36] width 69 height 13
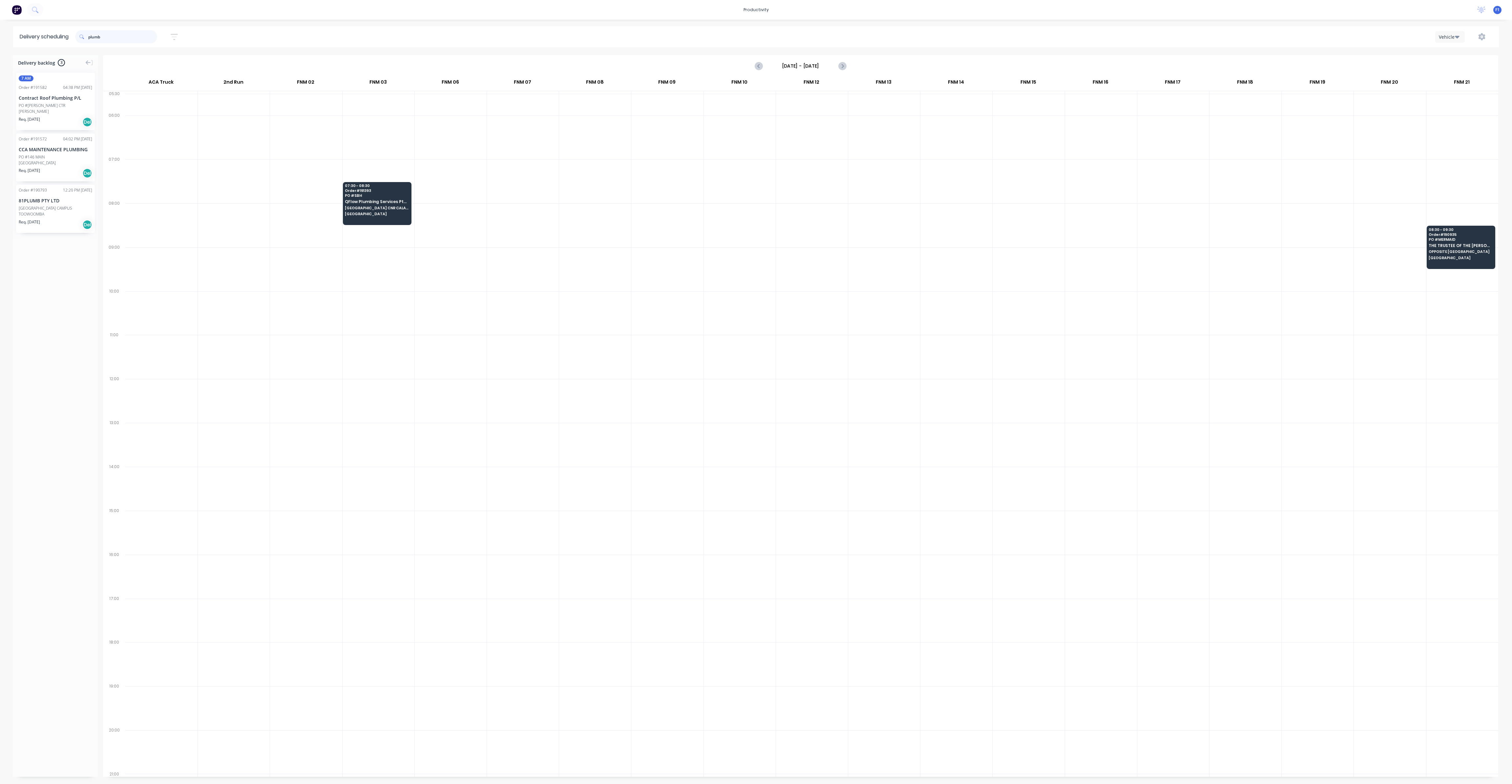
type input "plumb"
click at [49, 219] on div "Req. [DATE] Del" at bounding box center [55, 224] width 73 height 11
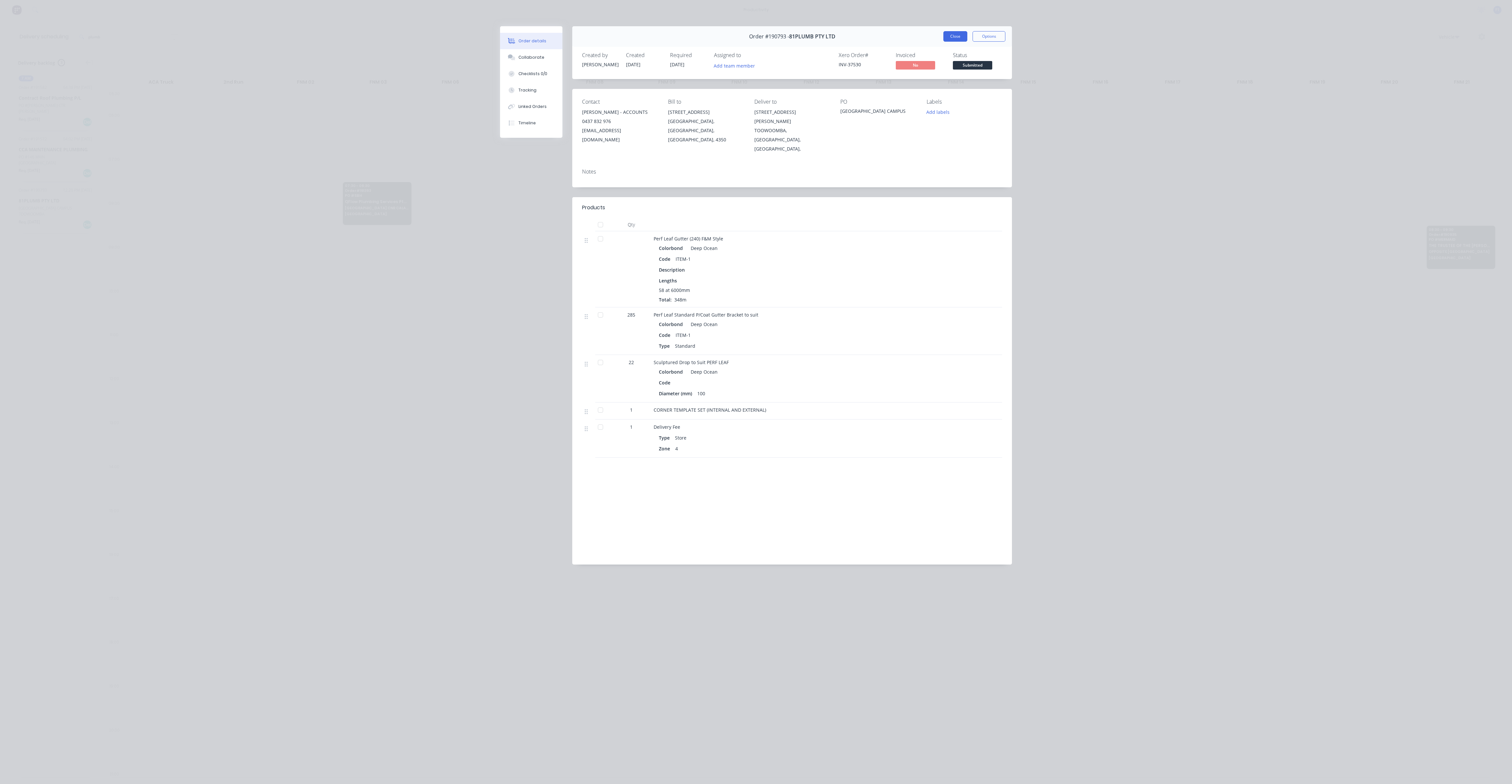
click at [963, 38] on button "Close" at bounding box center [955, 36] width 24 height 11
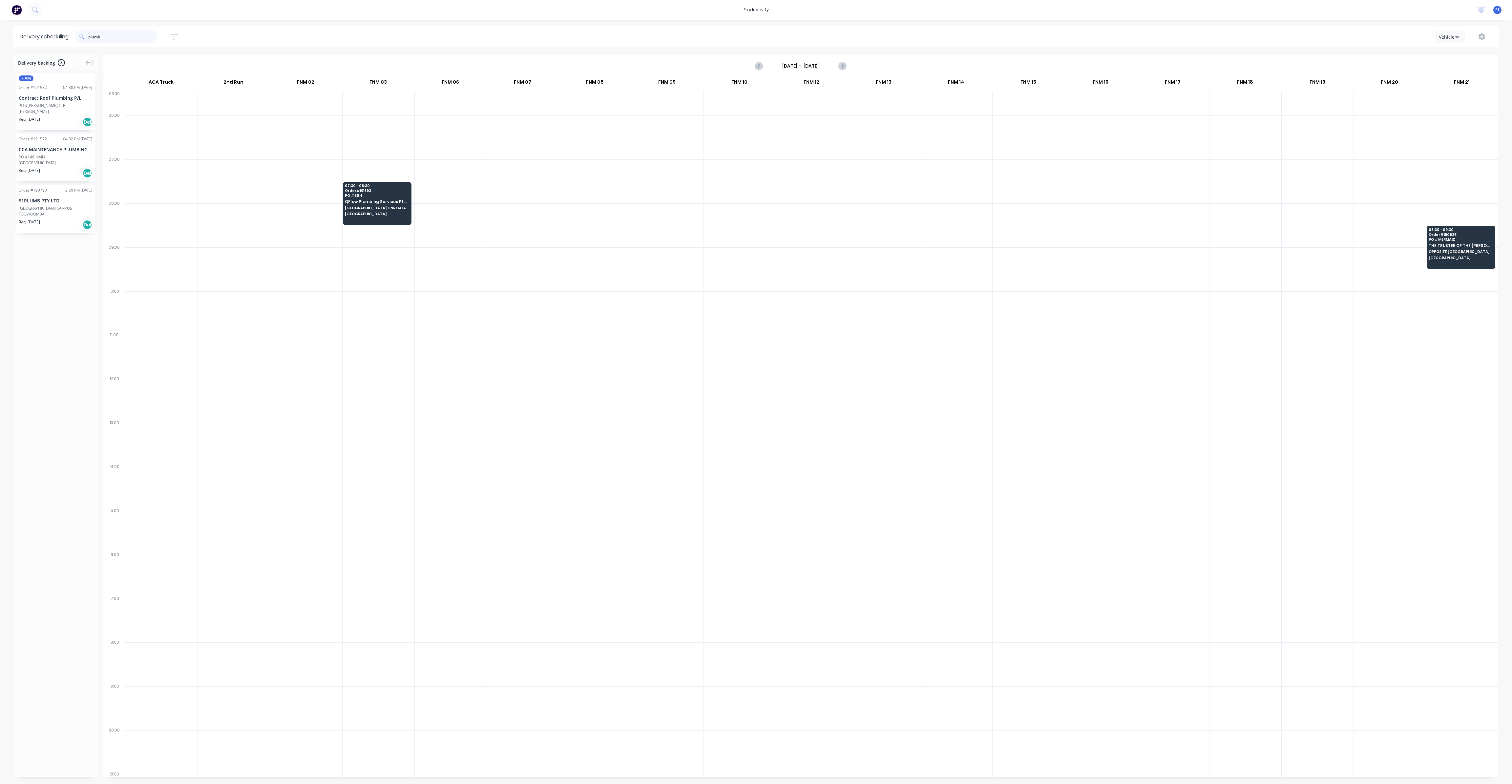
drag, startPoint x: 125, startPoint y: 39, endPoint x: 80, endPoint y: 37, distance: 45.0
click at [80, 37] on div "plumb" at bounding box center [116, 36] width 82 height 13
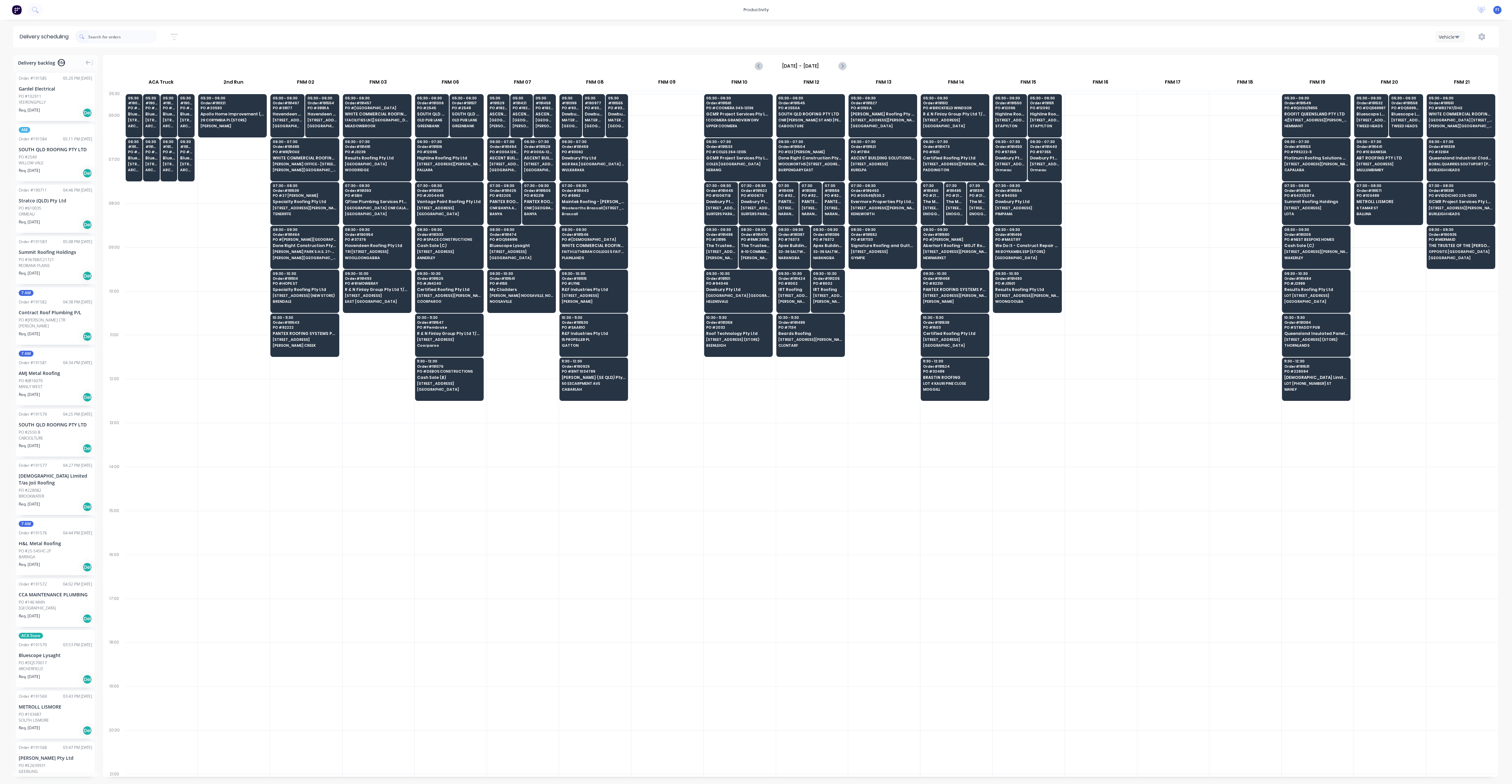
click at [274, 13] on div "productivity productivity Workflow Planner Delivery Scheduling Timesheets No ne…" at bounding box center [756, 10] width 1512 height 20
click at [1368, 112] on span "Bluescope Lysaght" at bounding box center [1371, 114] width 29 height 4
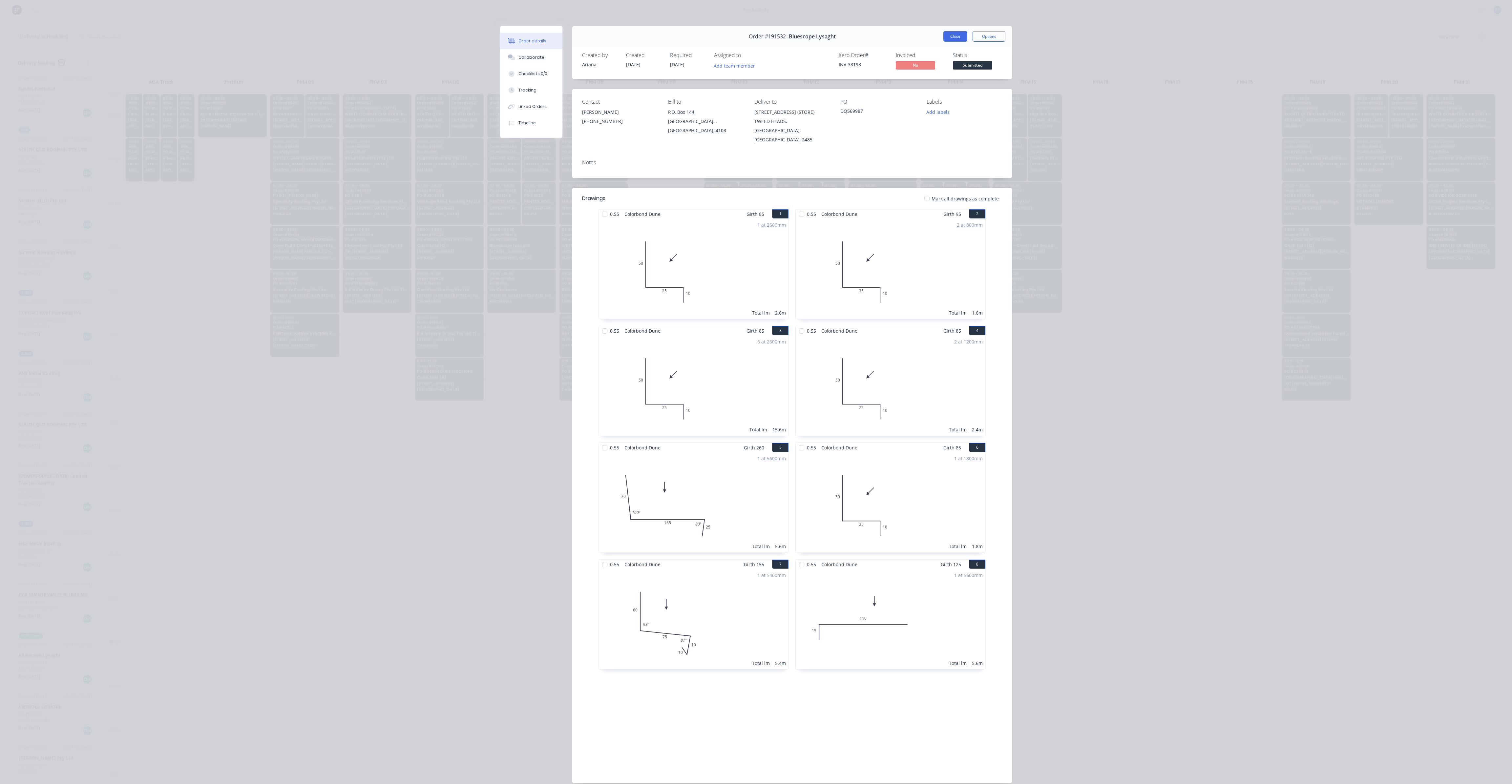
click at [955, 38] on button "Close" at bounding box center [955, 36] width 24 height 11
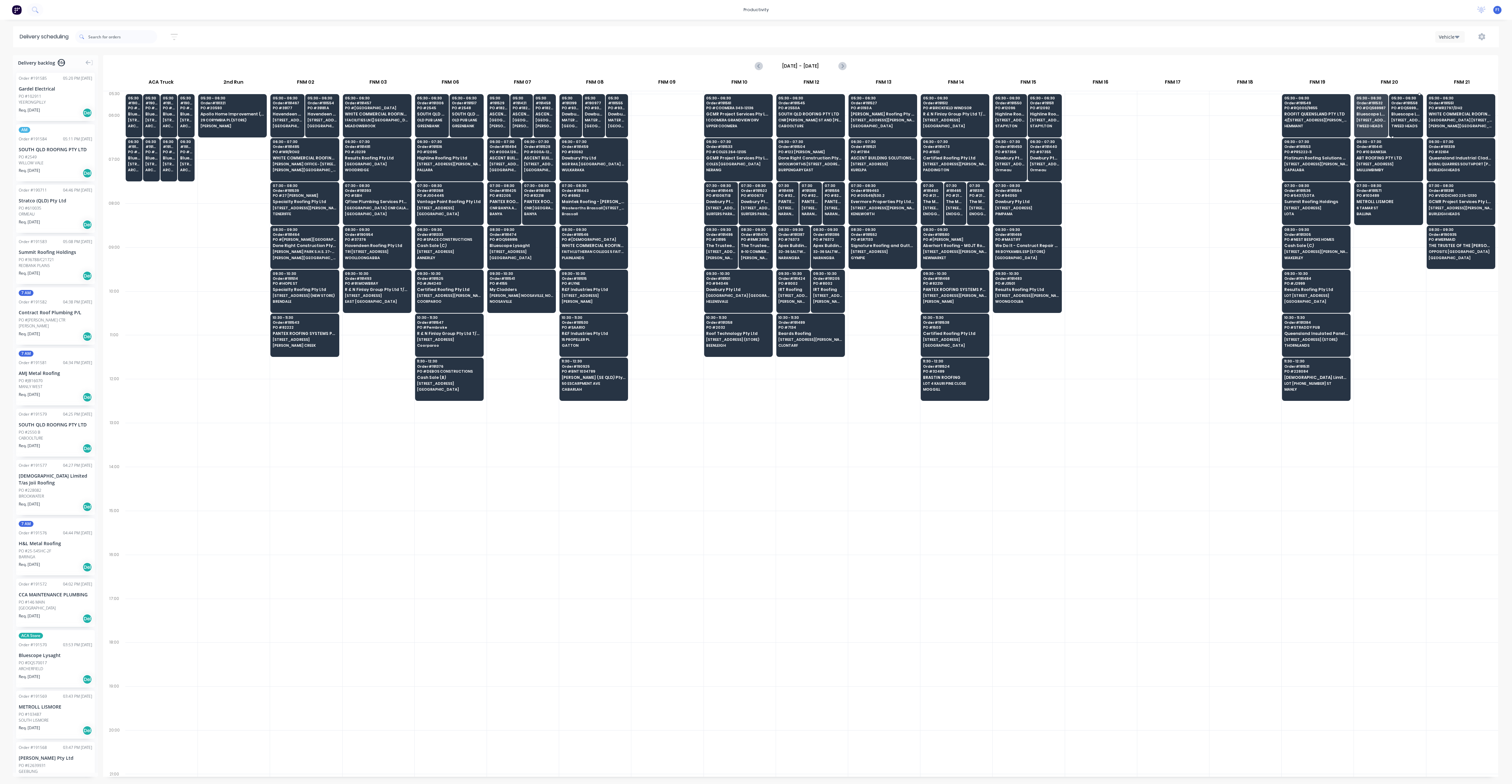
click at [1401, 116] on div "05:30 - 06:30 Order # 191558 PO # DQ569980 Bluescope Lysaght [STREET_ADDRESS] (…" at bounding box center [1406, 112] width 33 height 37
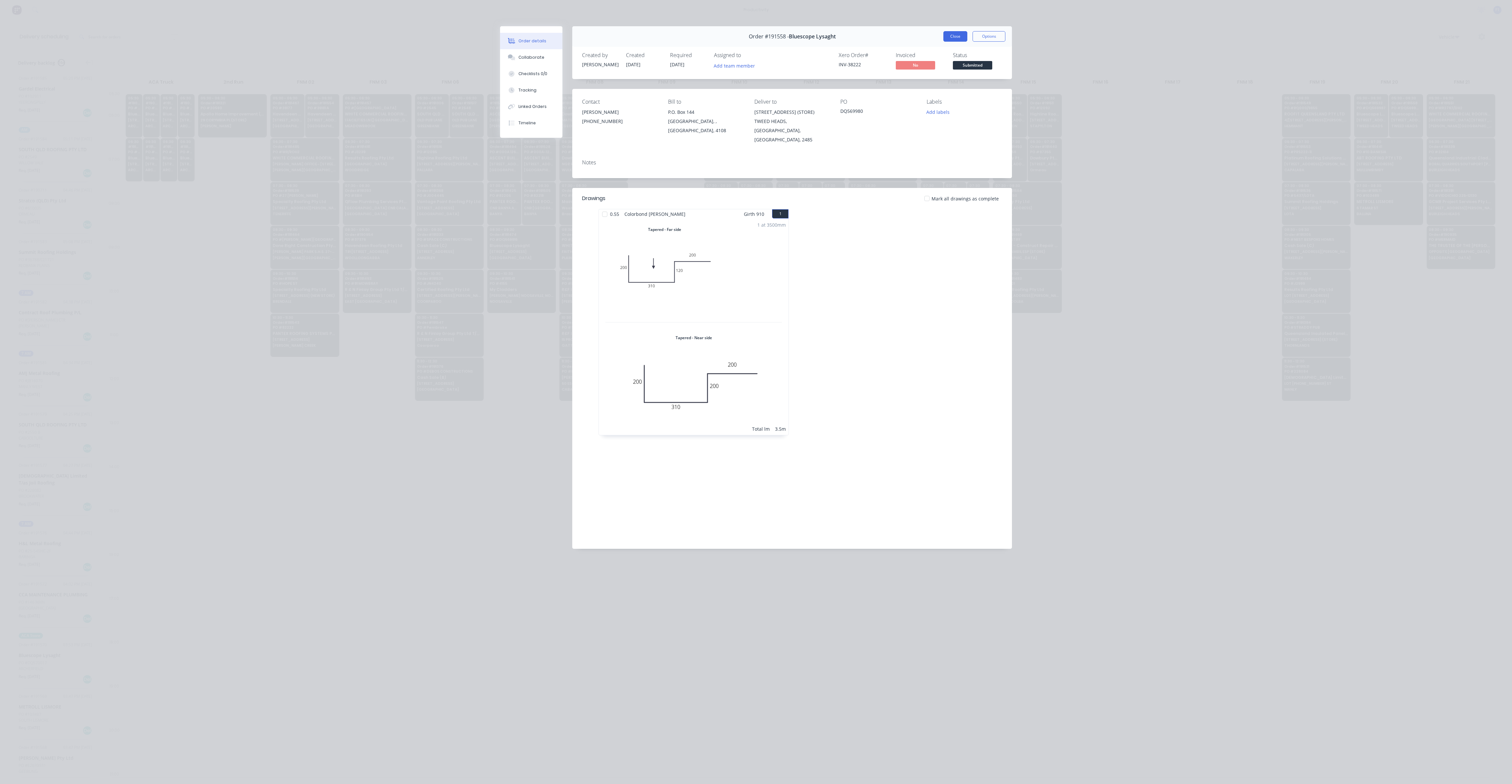
click at [954, 38] on button "Close" at bounding box center [955, 36] width 24 height 11
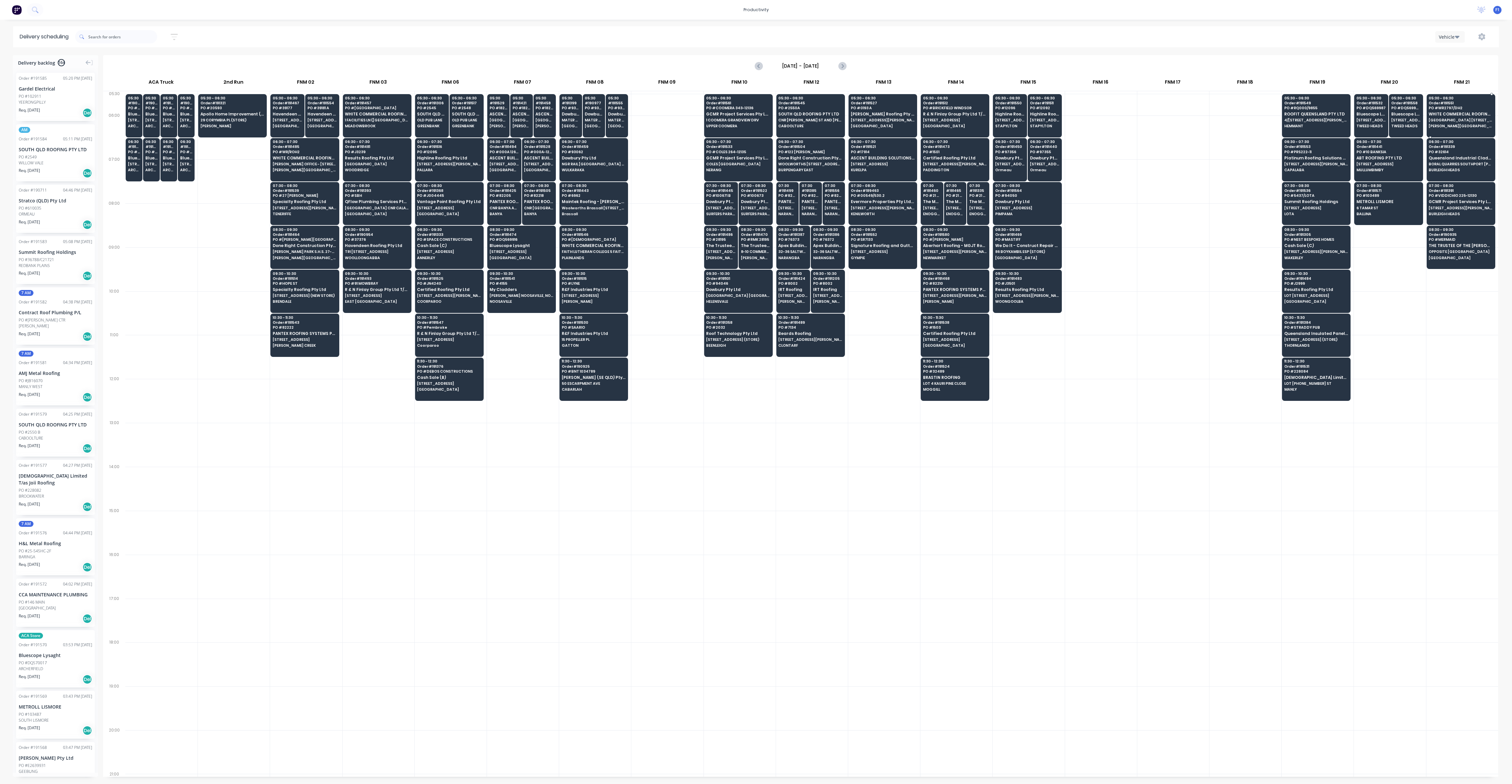
click at [1483, 120] on span "[GEOGRAPHIC_DATA] [STREET_ADDRESS]" at bounding box center [1460, 120] width 63 height 4
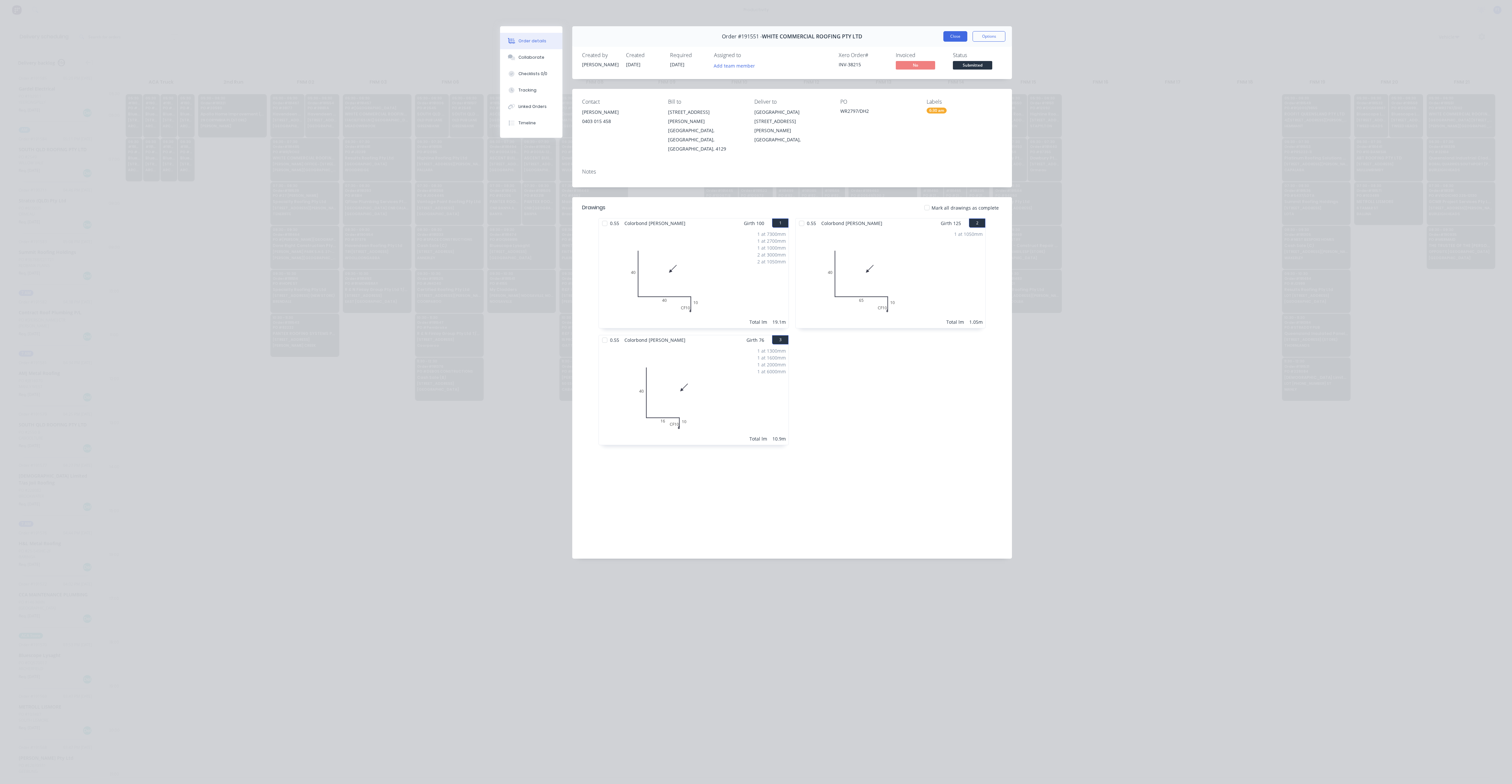
click at [953, 36] on button "Close" at bounding box center [955, 36] width 24 height 11
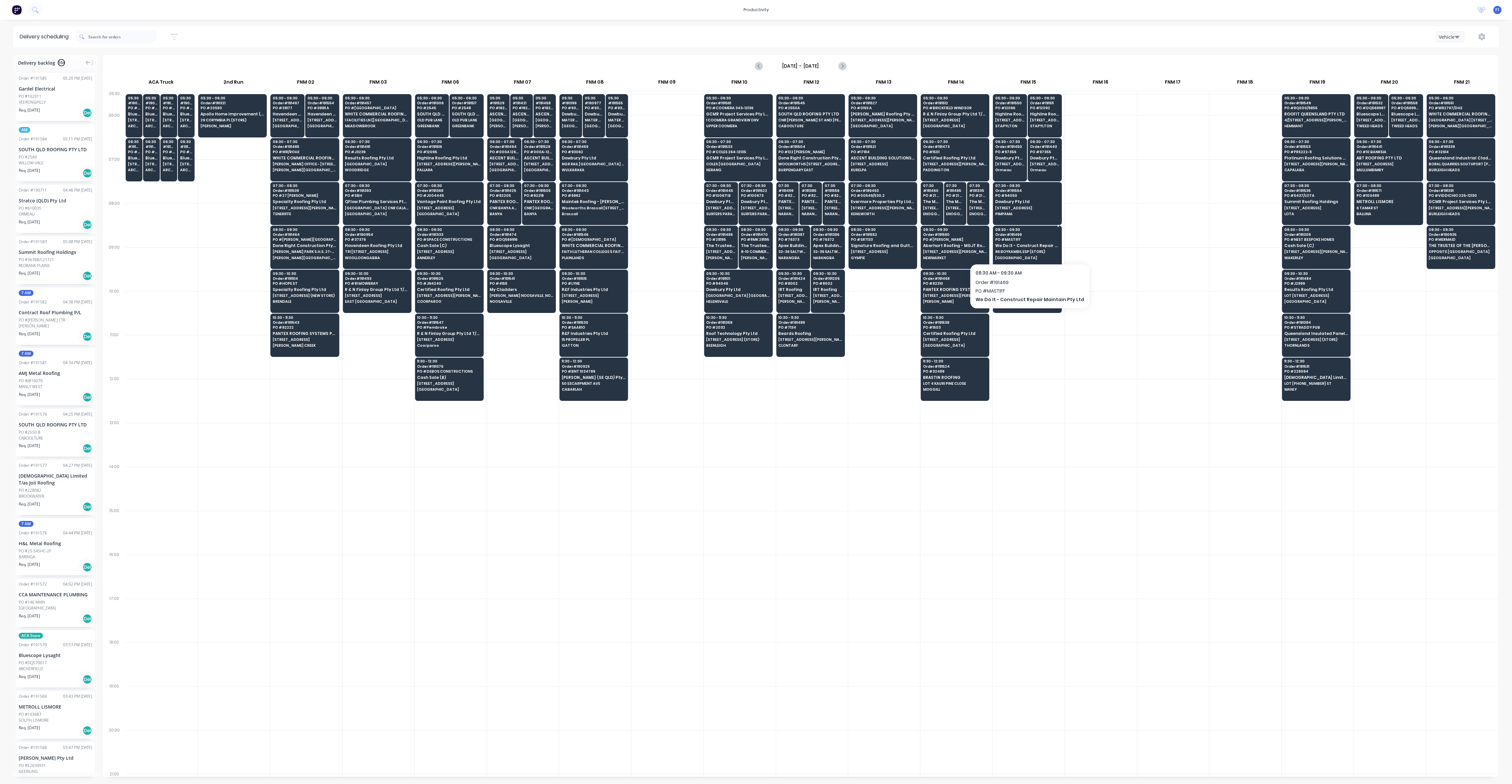
click at [1030, 245] on span "We Do It - Construct Repair Maintain Pty Ltd" at bounding box center [1027, 245] width 63 height 4
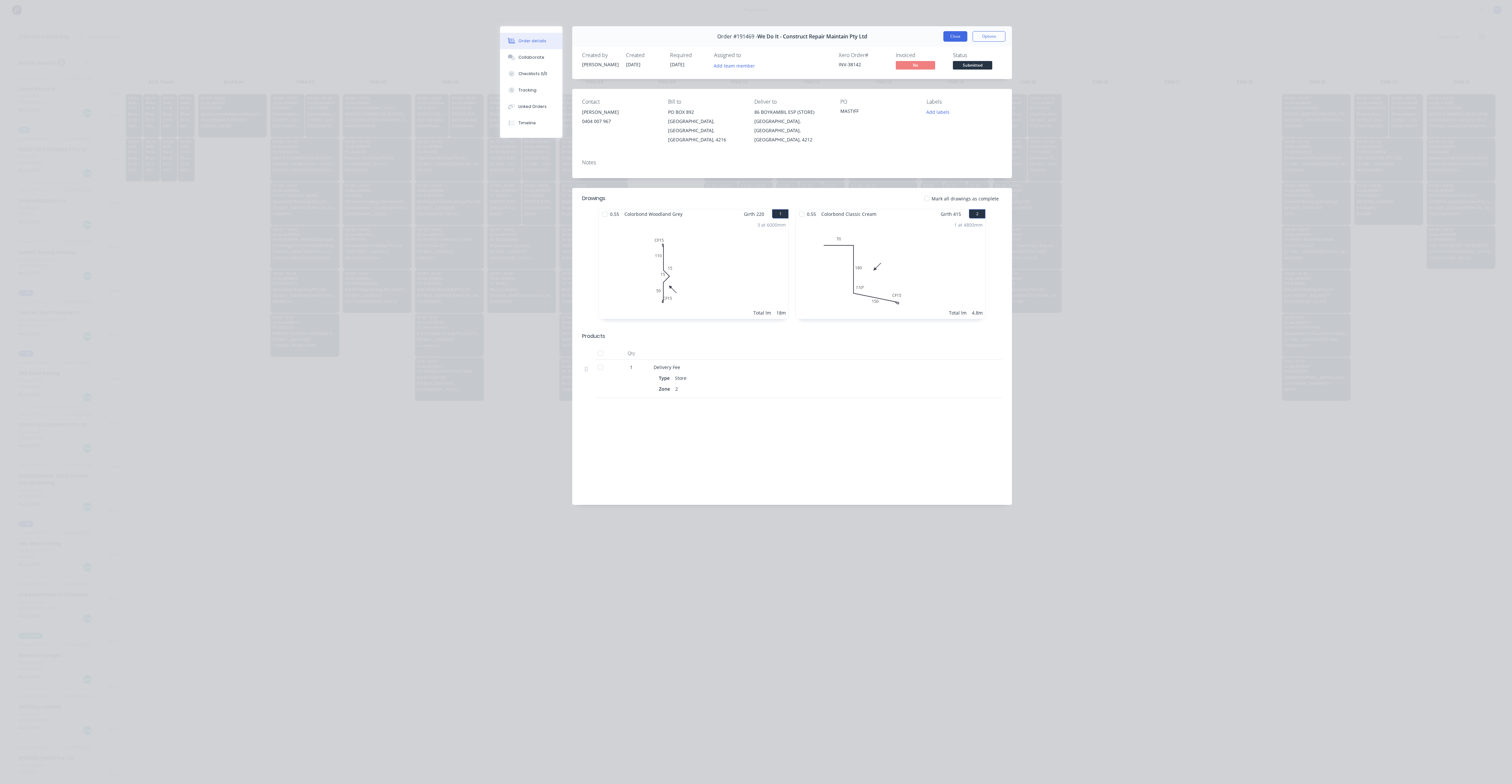
click at [947, 37] on button "Close" at bounding box center [955, 36] width 24 height 11
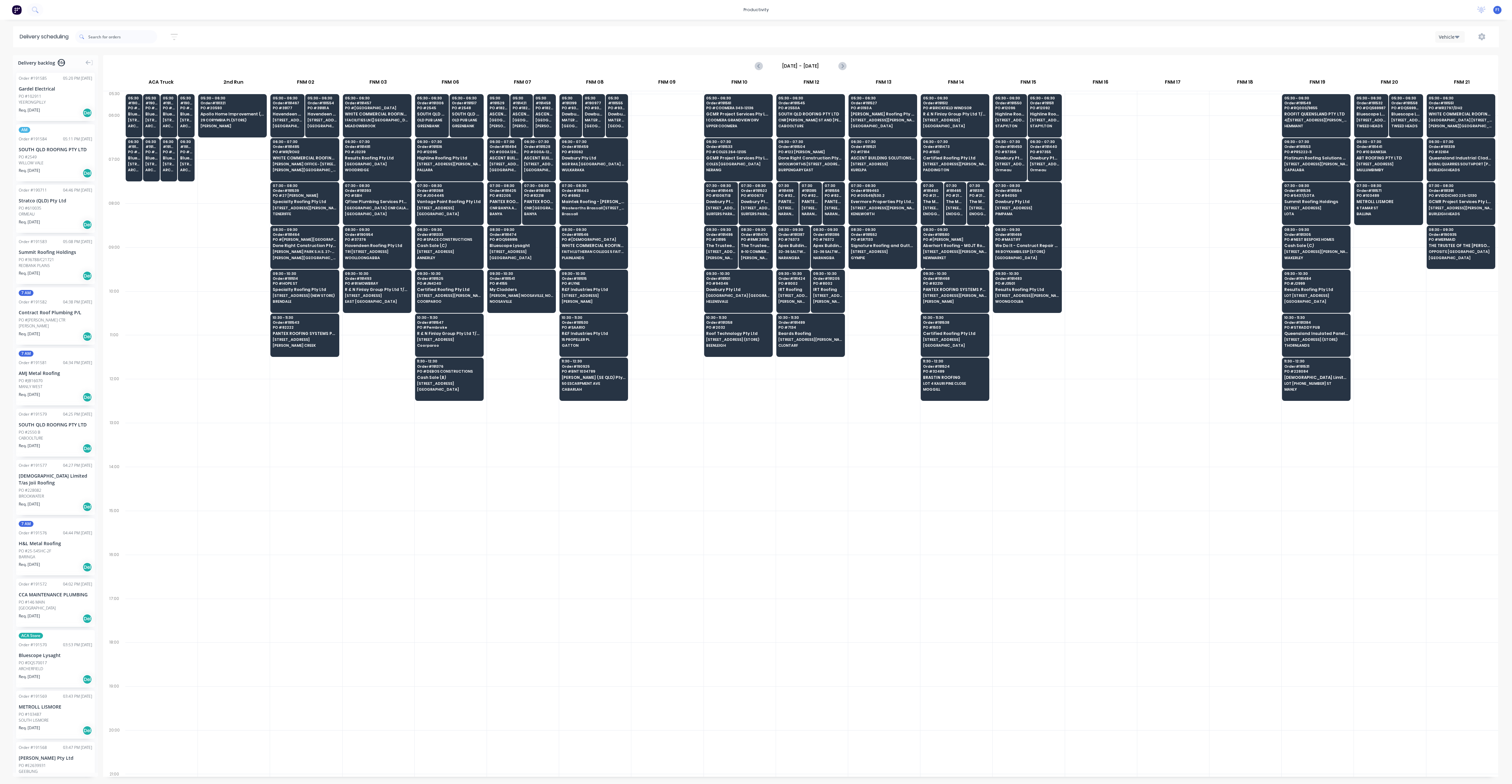
click at [954, 246] on span "Aberhart Roofing - MGJT Roofing Pty Ltd" at bounding box center [955, 245] width 63 height 4
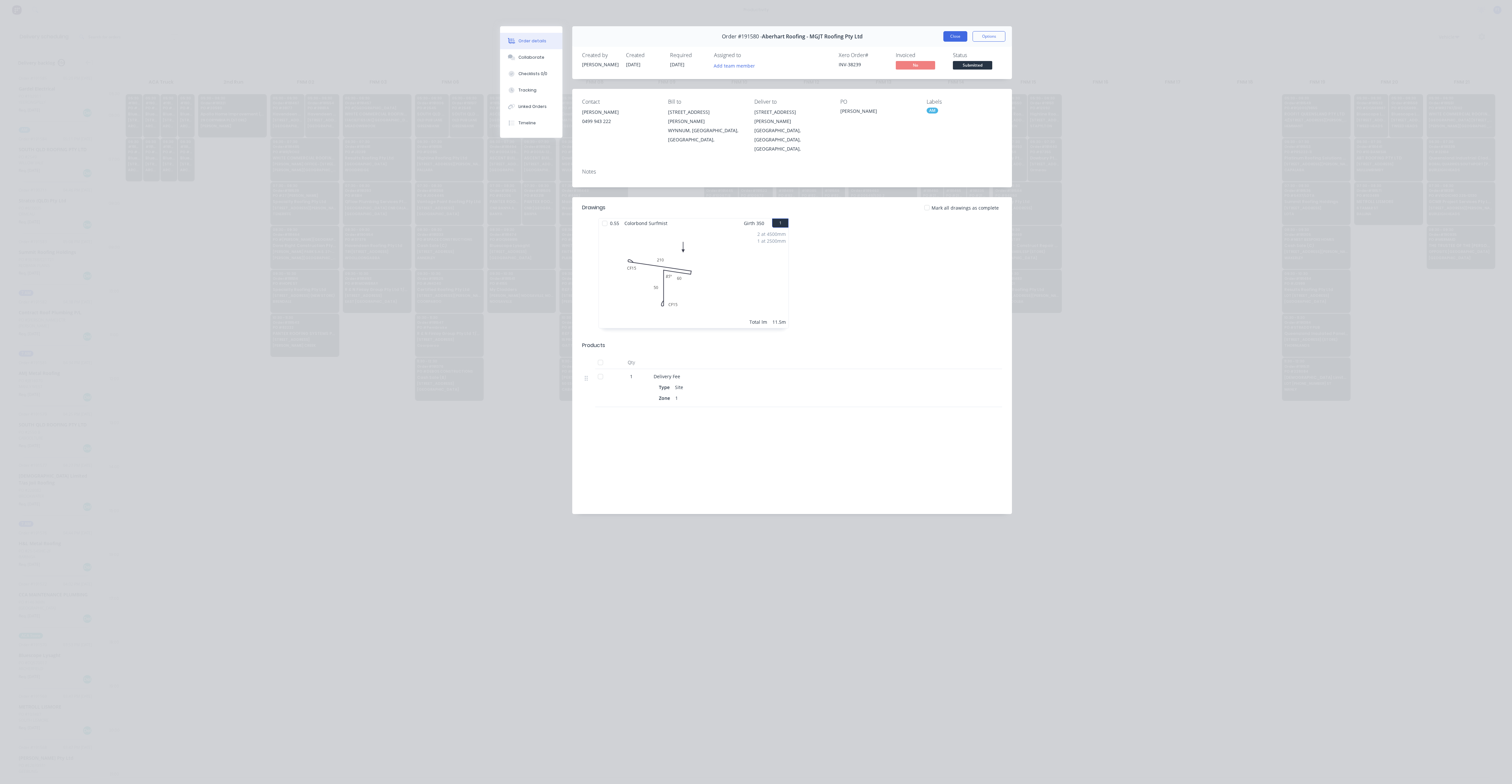
click at [946, 36] on button "Close" at bounding box center [955, 36] width 24 height 11
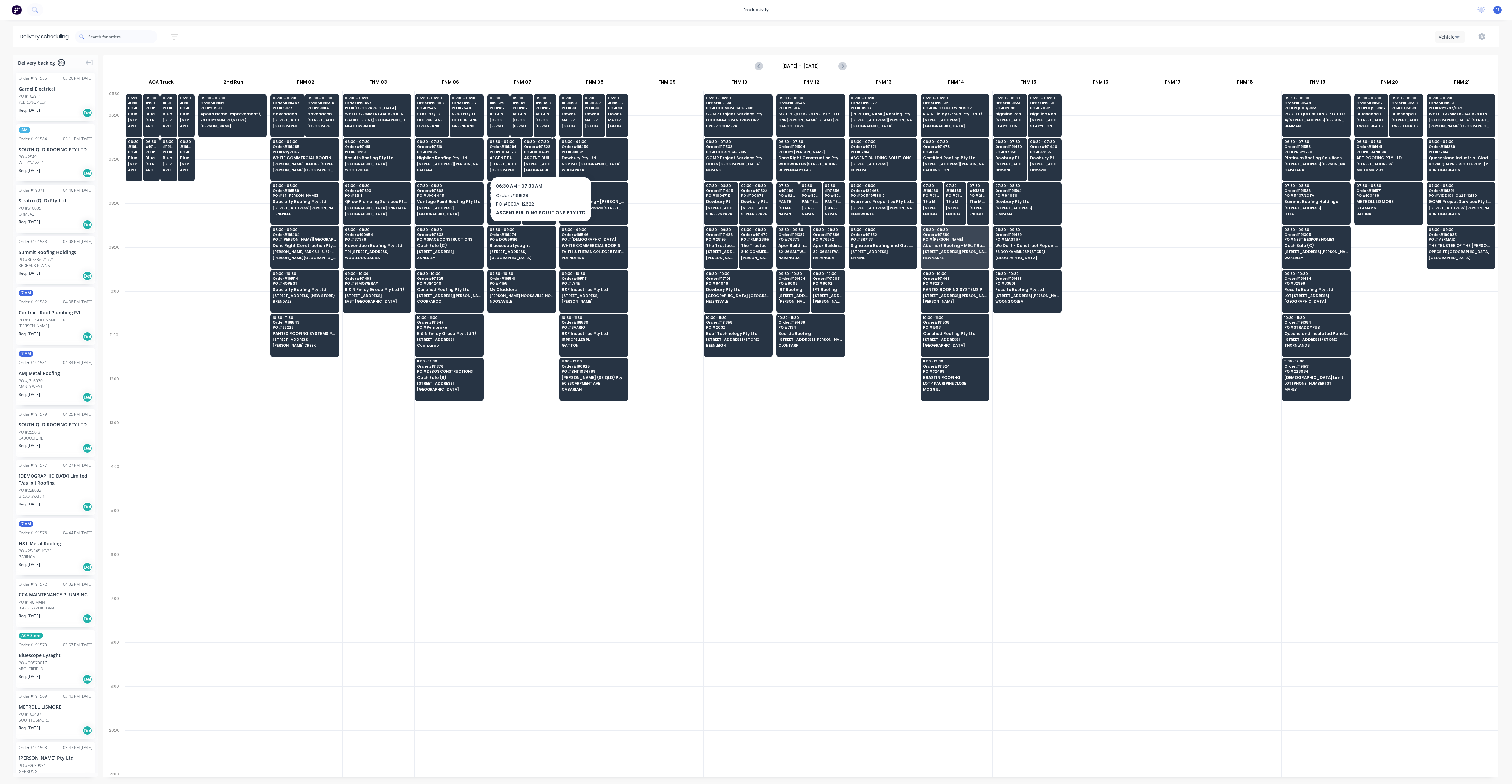
click at [531, 164] on span "[STREET_ADDRESS] (STORE)" at bounding box center [539, 164] width 29 height 4
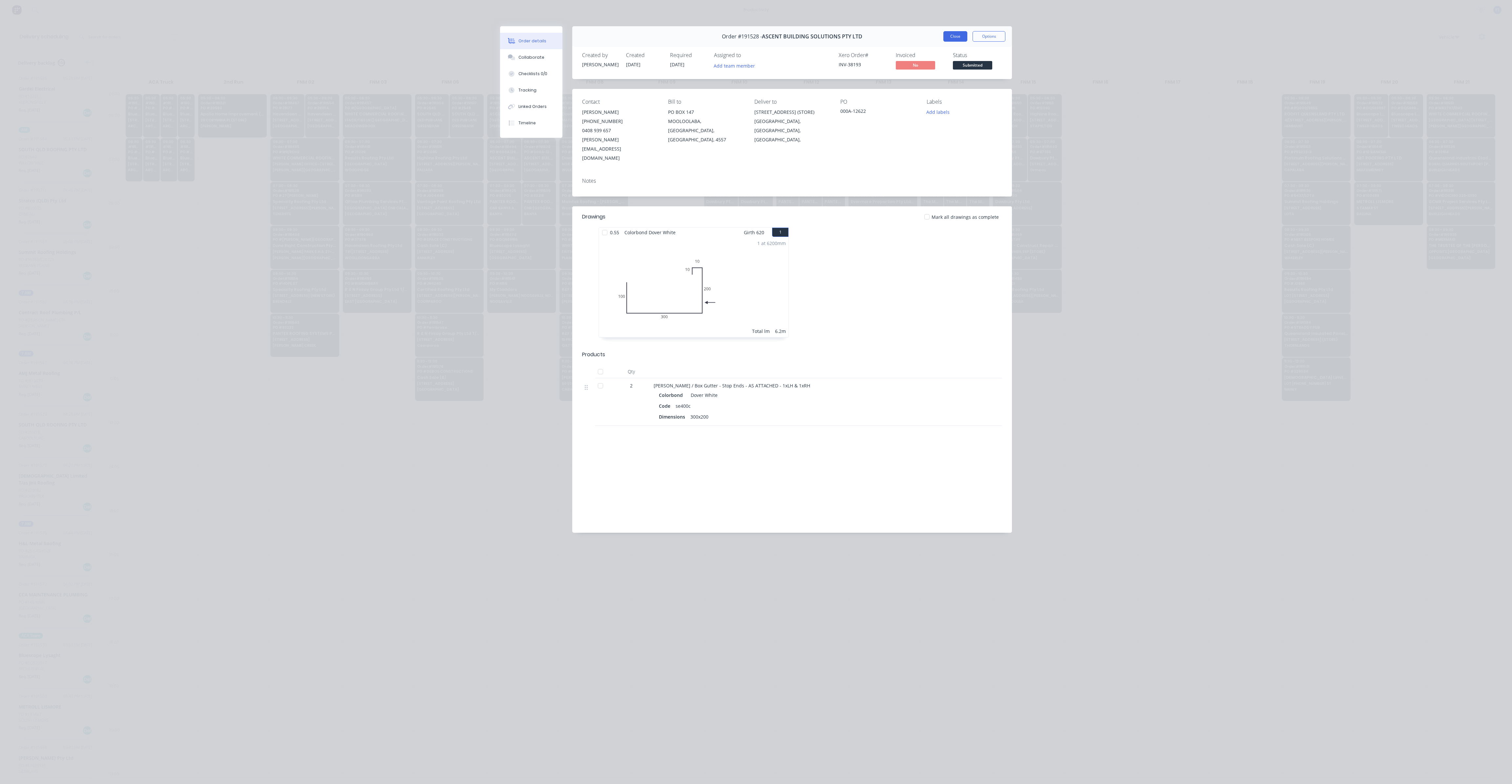
click at [957, 33] on button "Close" at bounding box center [955, 36] width 24 height 11
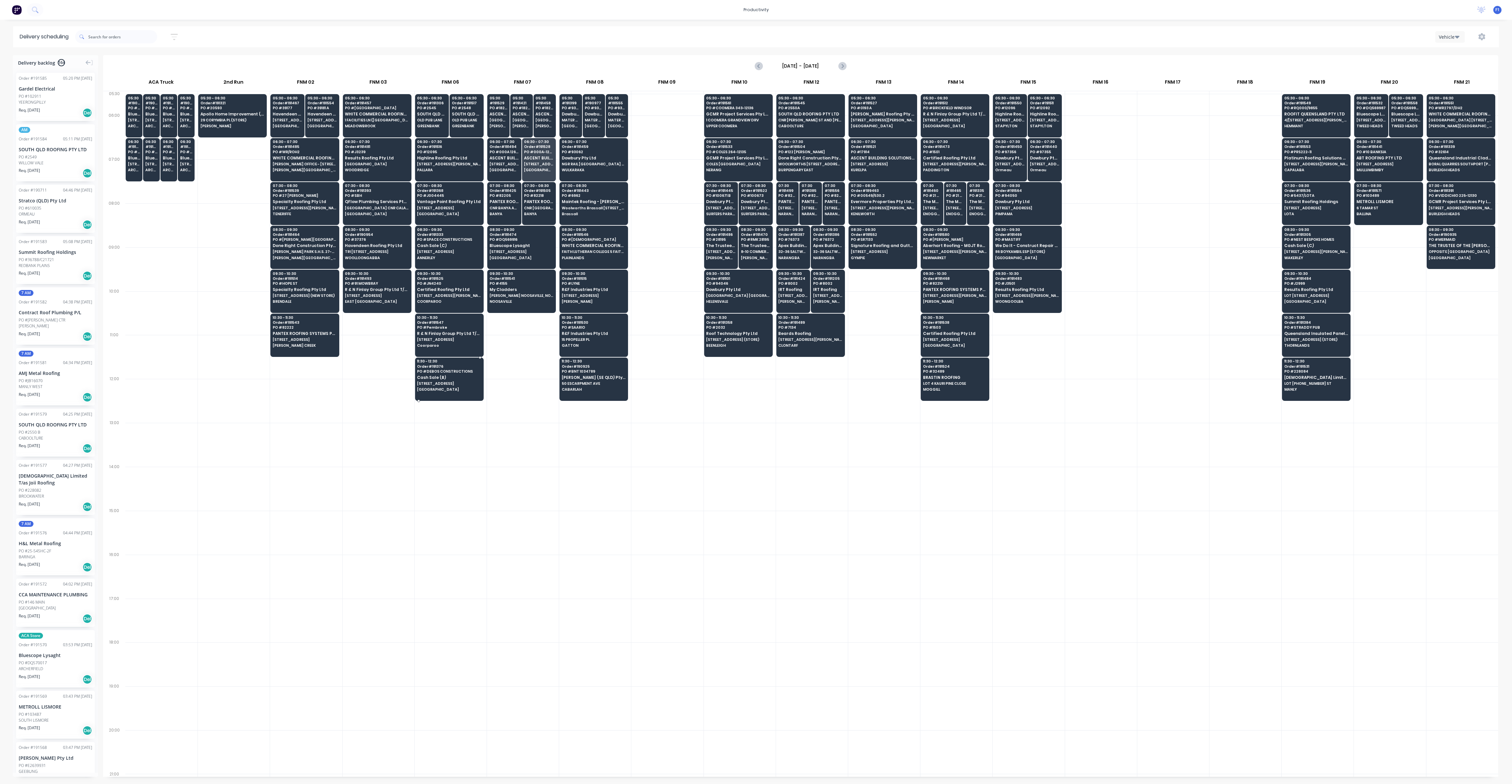
click at [467, 388] on div "11:30 - 12:30 Order # 191376 PO # DEBOS CONSTRUCTIONS Cash Sale (B) [STREET_ADD…" at bounding box center [450, 376] width 68 height 37
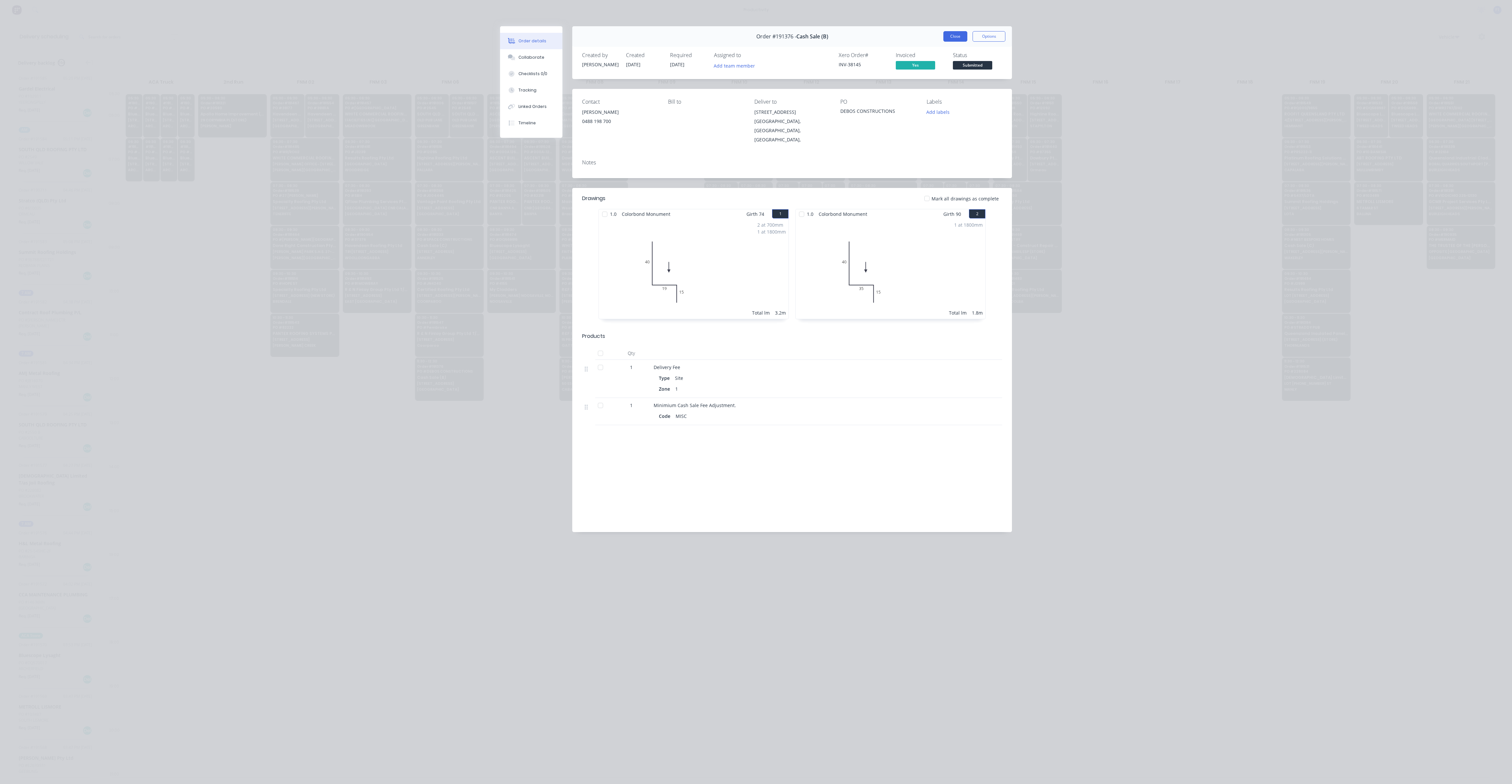
click at [951, 37] on button "Close" at bounding box center [955, 36] width 24 height 11
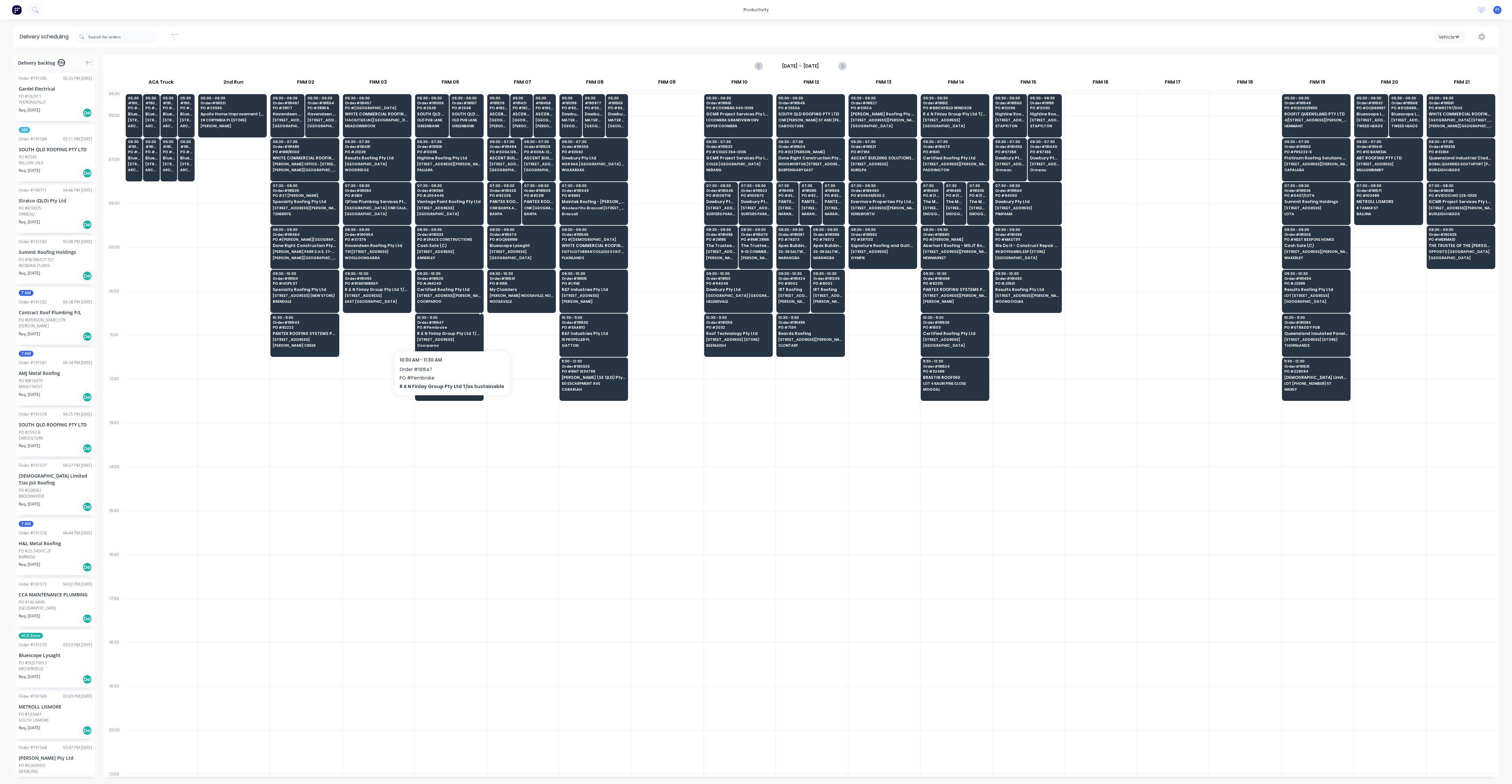
click at [431, 343] on span "Coorparoo" at bounding box center [449, 345] width 63 height 4
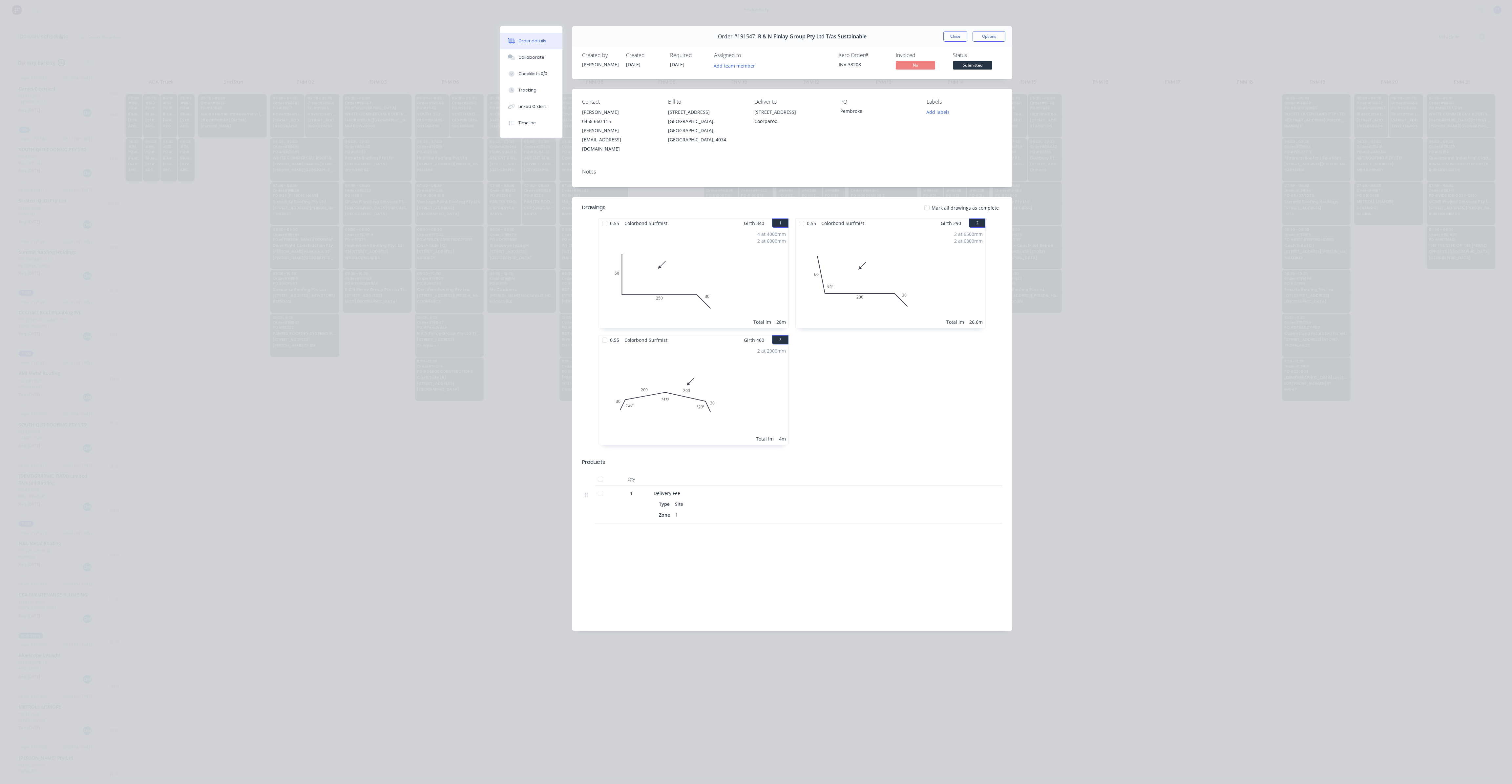
click at [950, 25] on div "Order details Collaborate Checklists 0/0 Tracking Linked Orders Timeline Order …" at bounding box center [756, 392] width 1512 height 784
click at [950, 31] on button "Close" at bounding box center [955, 36] width 24 height 11
